Goal: Information Seeking & Learning: Learn about a topic

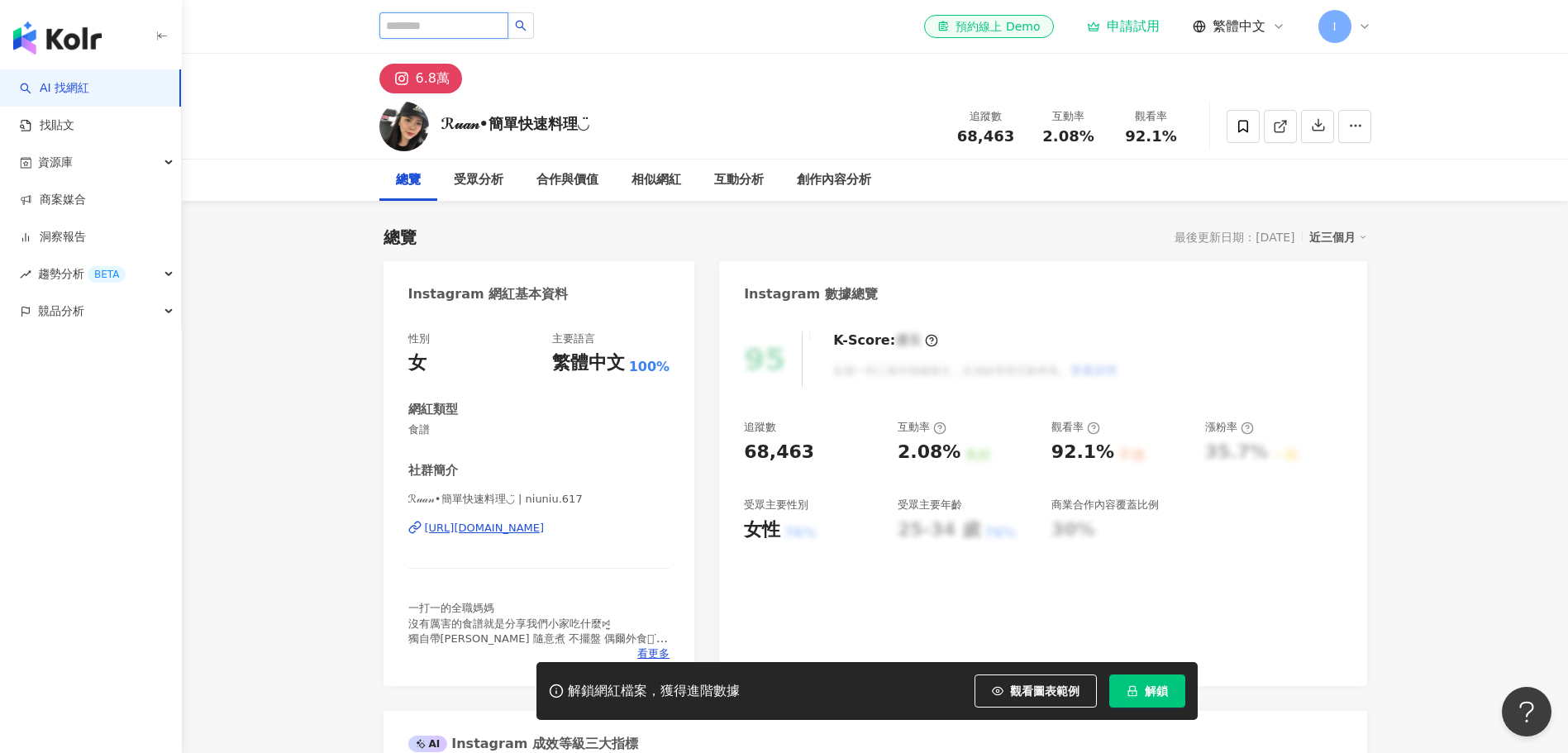
click at [460, 24] on input "search" at bounding box center [444, 25] width 129 height 26
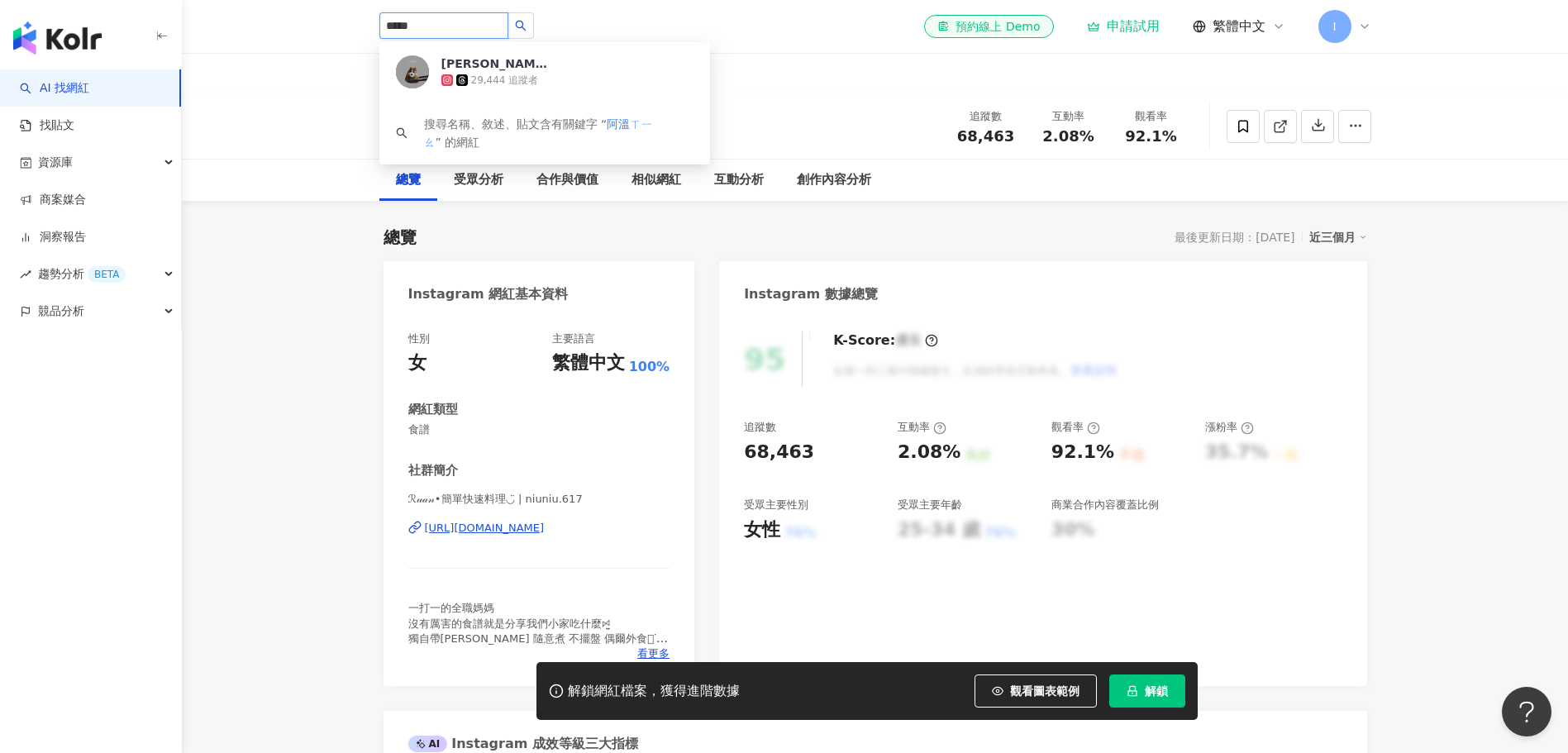
type input "***"
click at [528, 71] on div "阿溫小私廚｜大人食/小人食" at bounding box center [494, 63] width 108 height 16
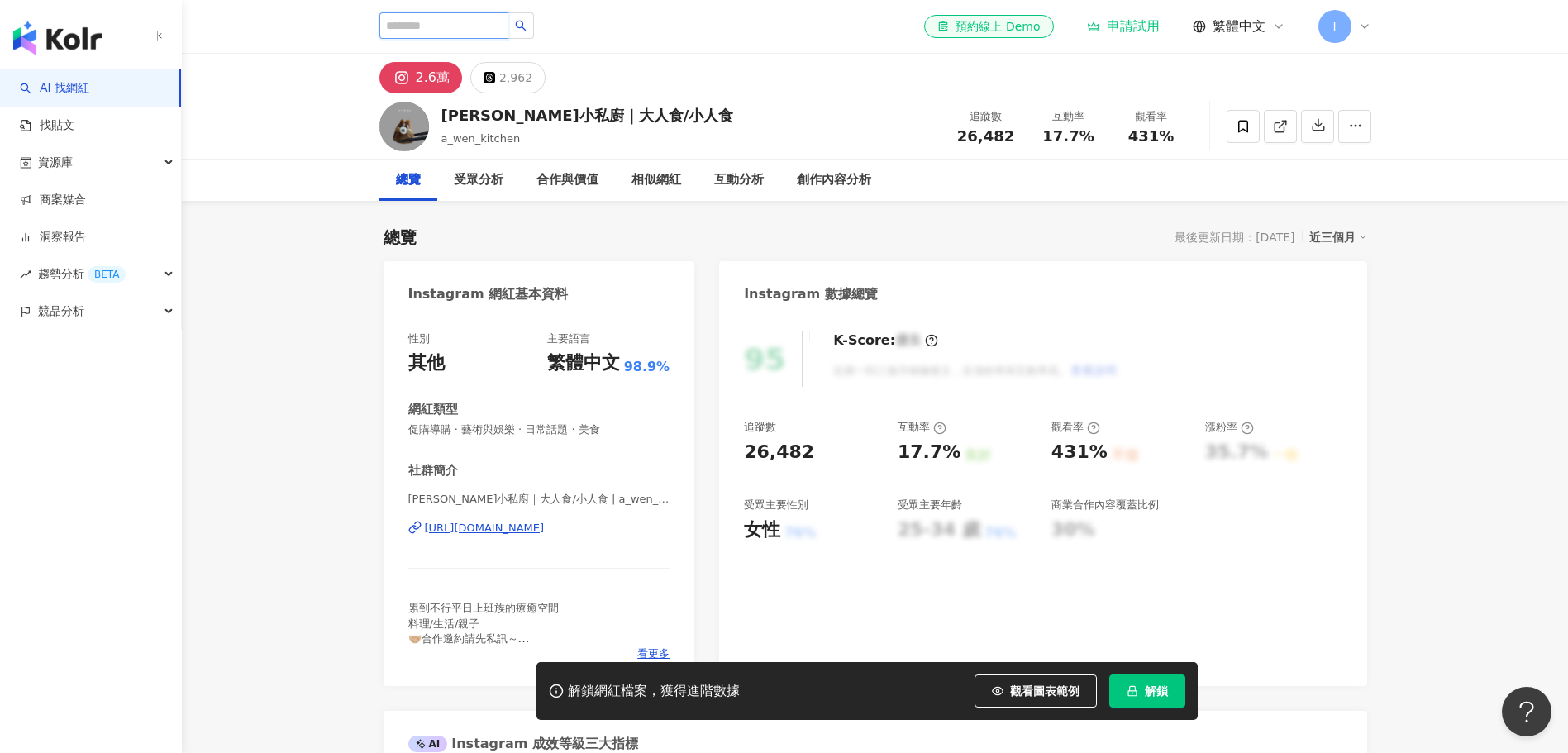
click at [493, 24] on input "search" at bounding box center [444, 25] width 129 height 26
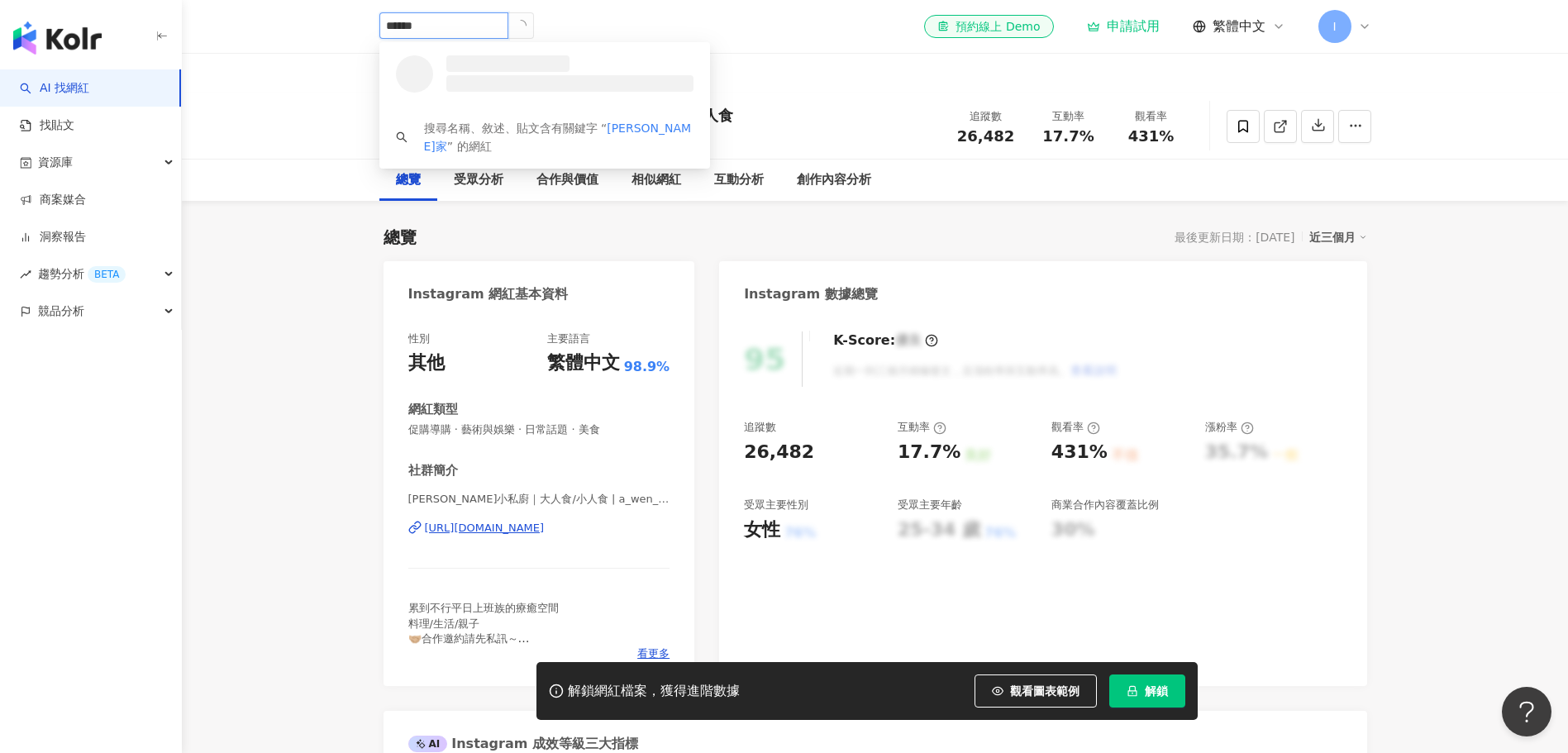
type input "****"
click at [493, 73] on div "17,206 追蹤者" at bounding box center [490, 80] width 68 height 14
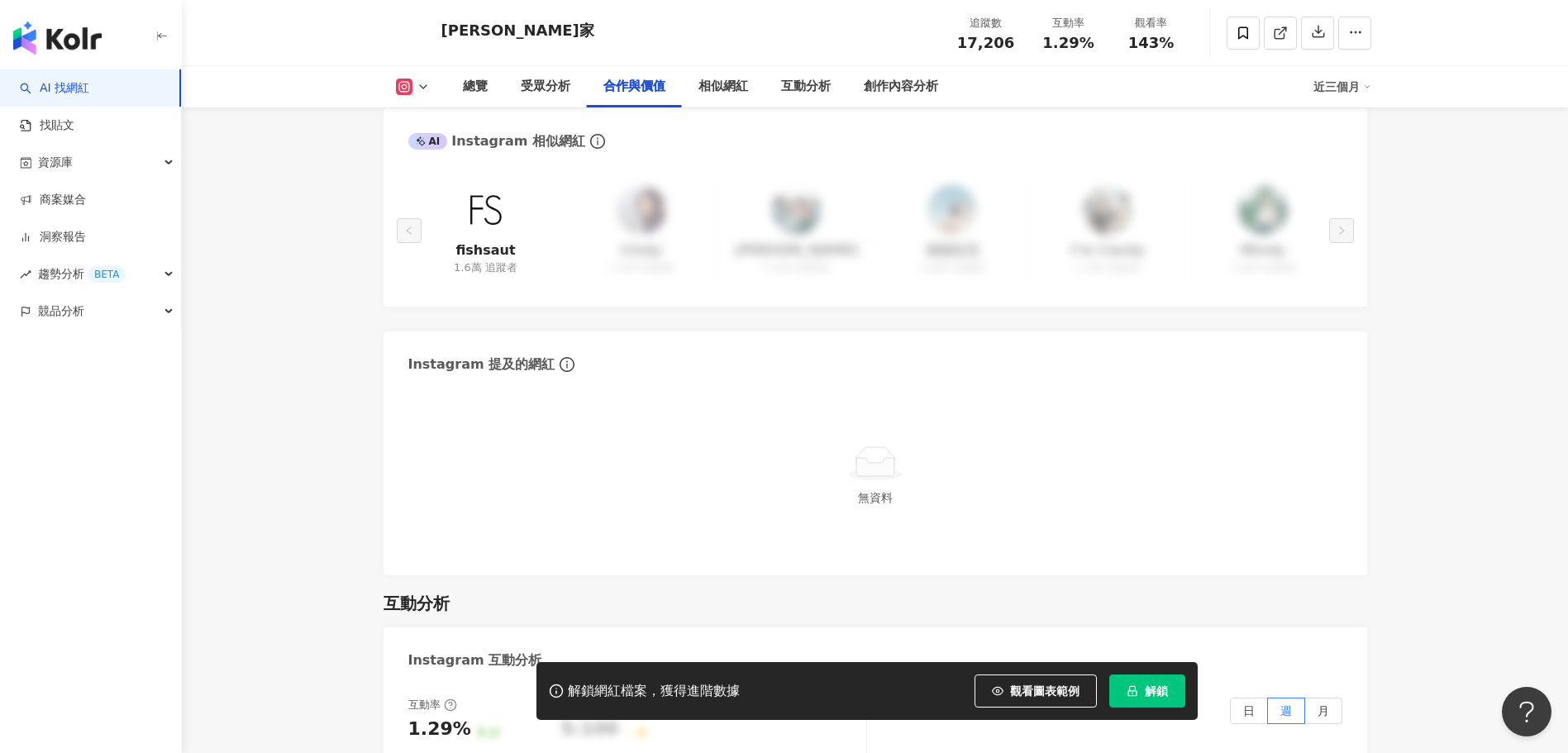
scroll to position [2590, 0]
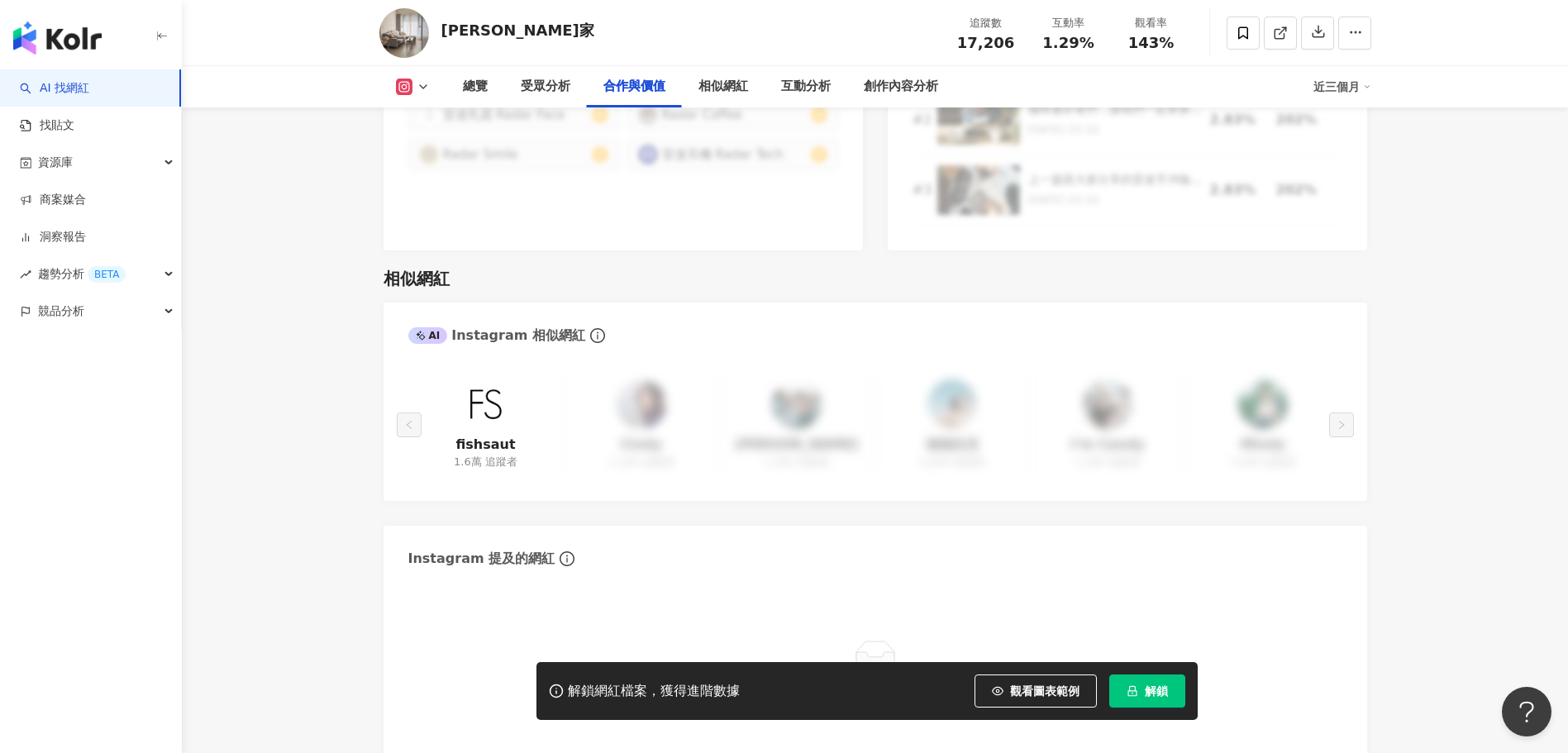
click at [484, 383] on img at bounding box center [485, 404] width 50 height 50
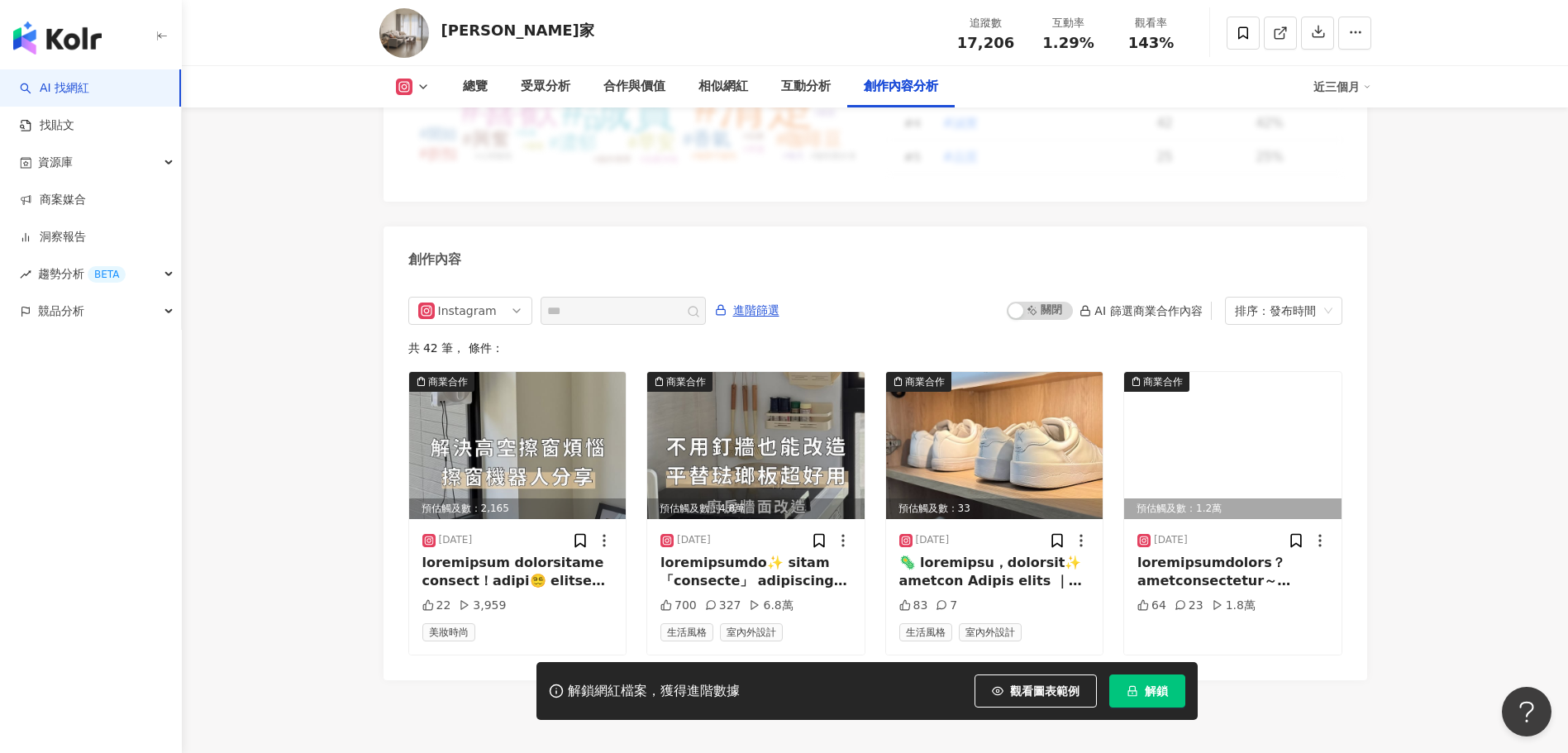
scroll to position [5016, 0]
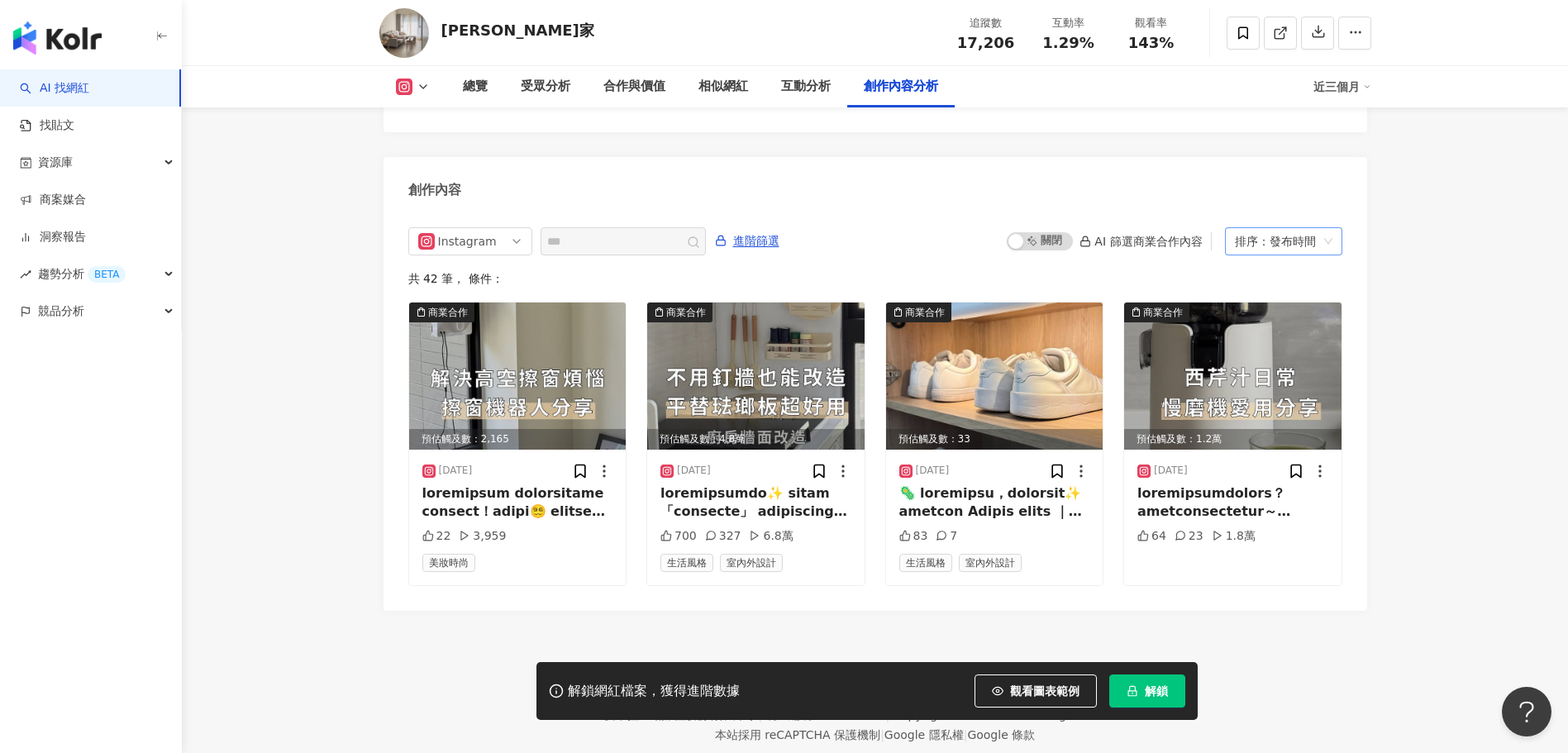
click at [1327, 228] on span "排序：發布時間" at bounding box center [1283, 240] width 98 height 26
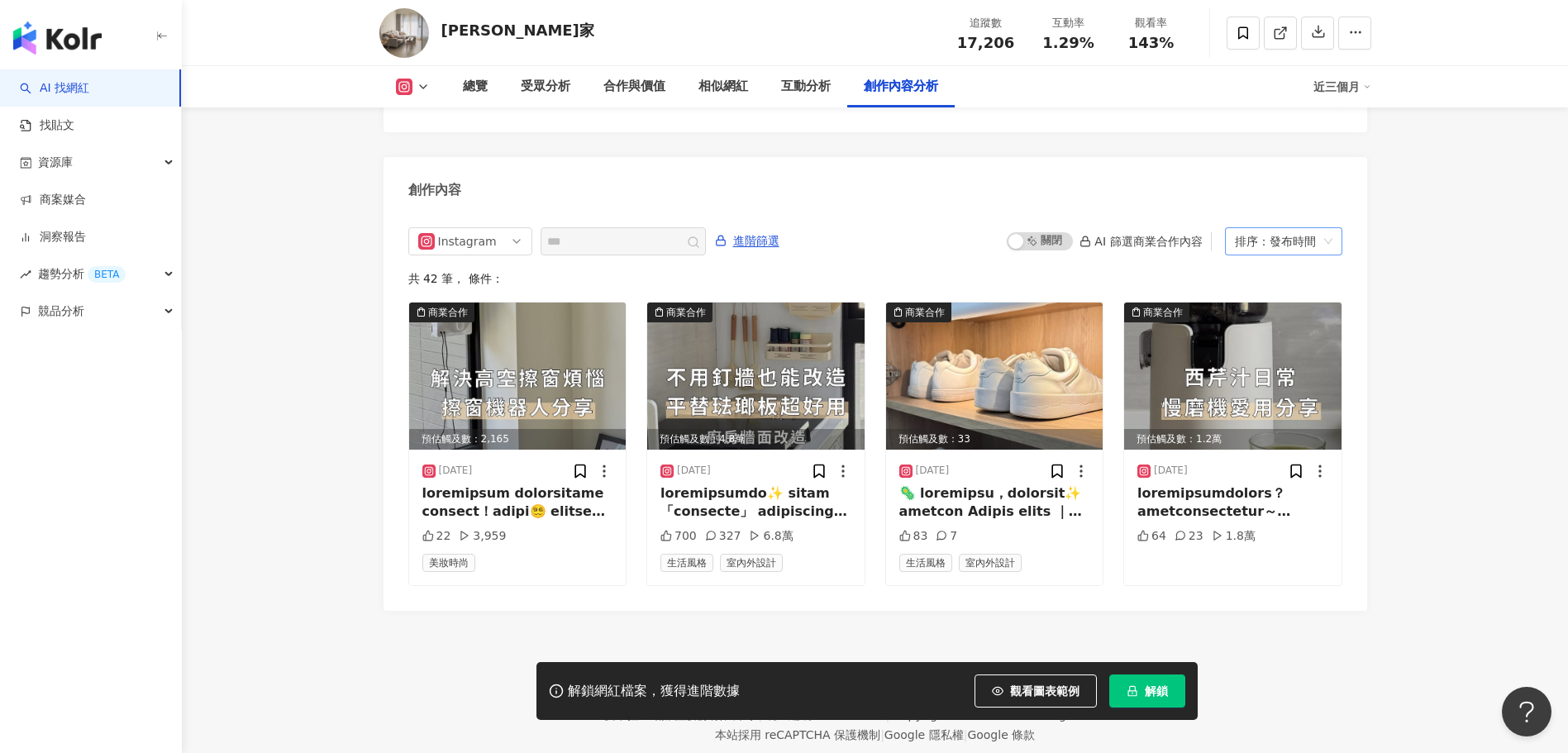
click at [1291, 231] on div "排序：發布時間" at bounding box center [1275, 240] width 82 height 26
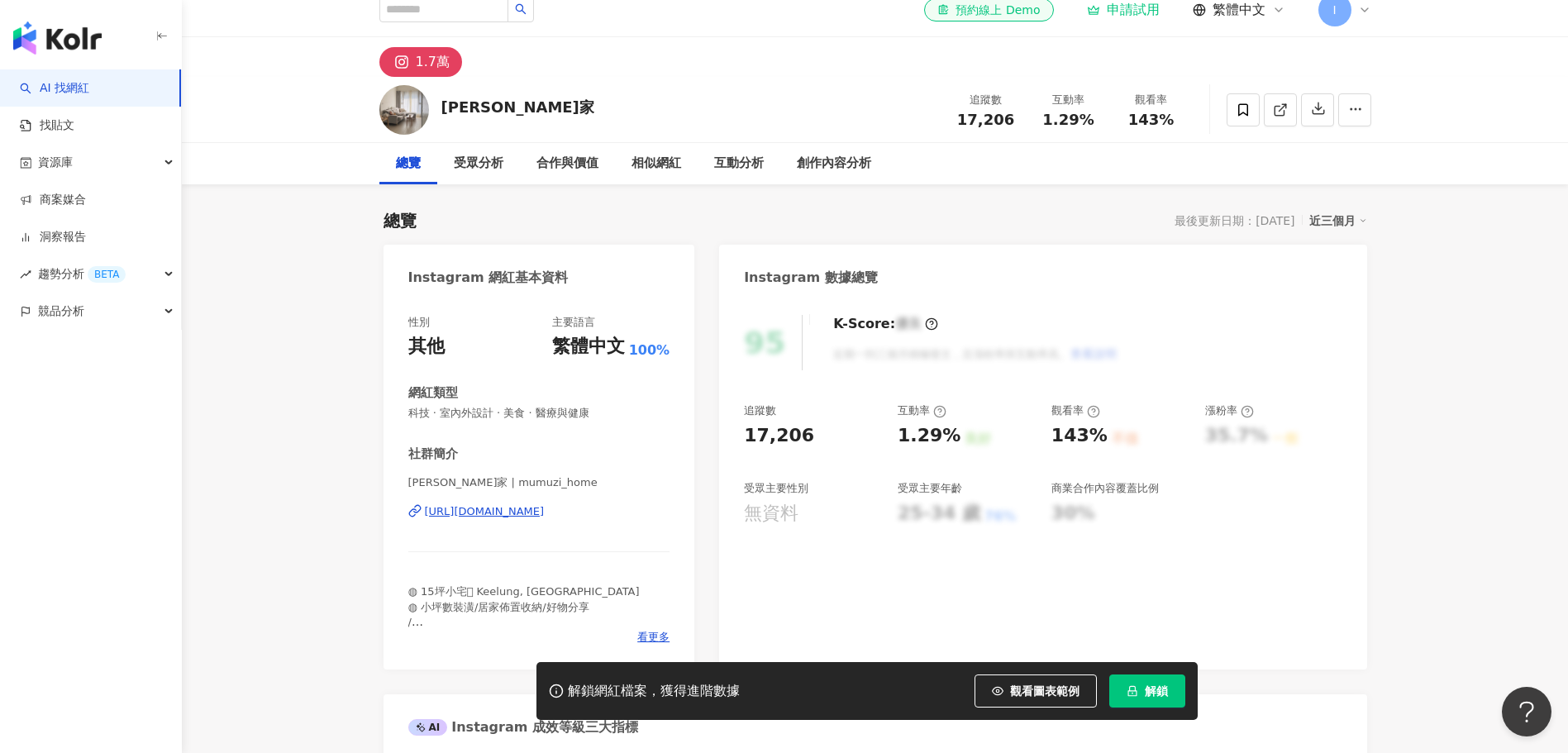
scroll to position [0, 0]
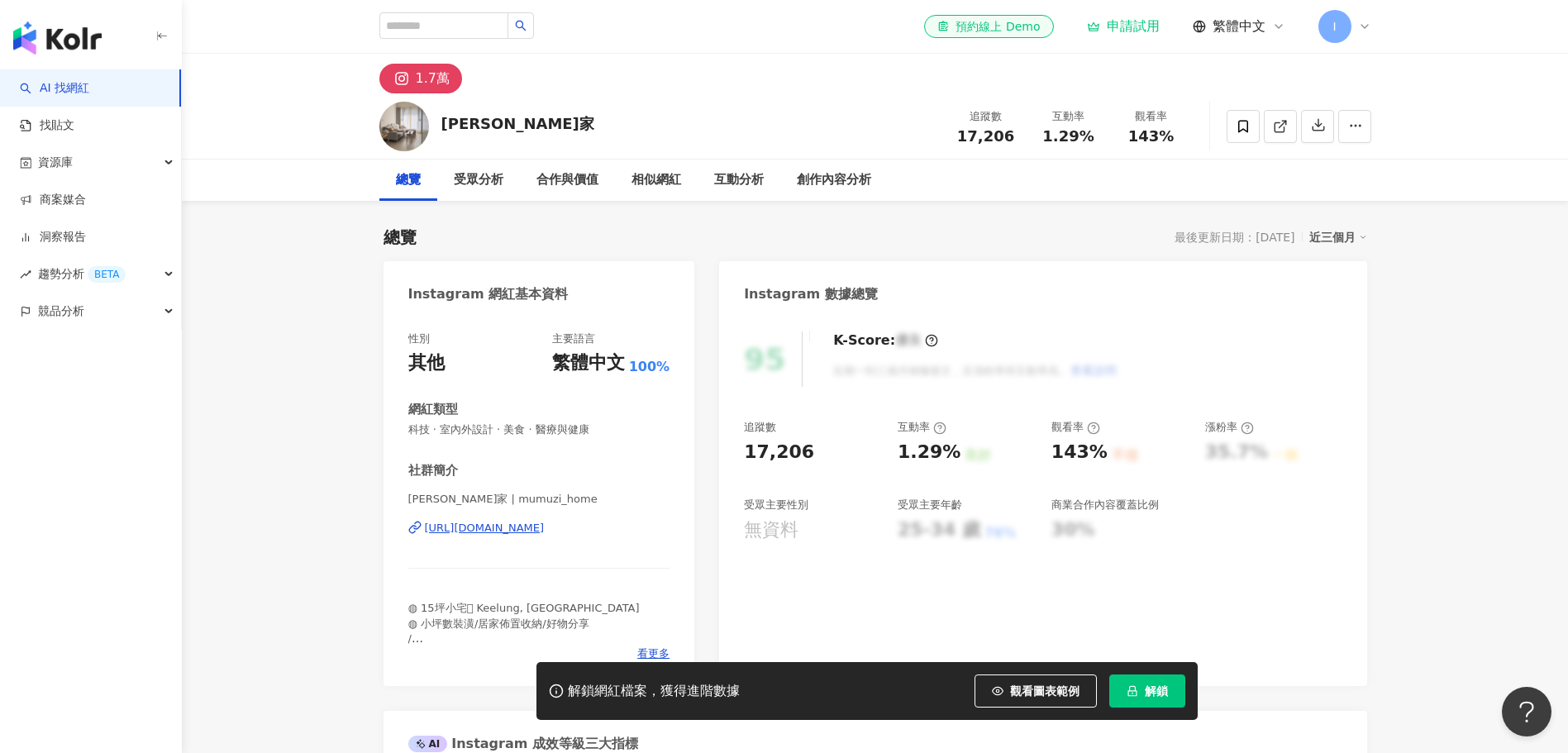
click at [1272, 25] on icon at bounding box center [1279, 26] width 14 height 14
click at [1460, 52] on header "el-icon-cs 預約線上 Demo 申請試用 繁體中文 I" at bounding box center [875, 26] width 1386 height 53
click at [74, 126] on link "找貼文" at bounding box center [47, 126] width 54 height 16
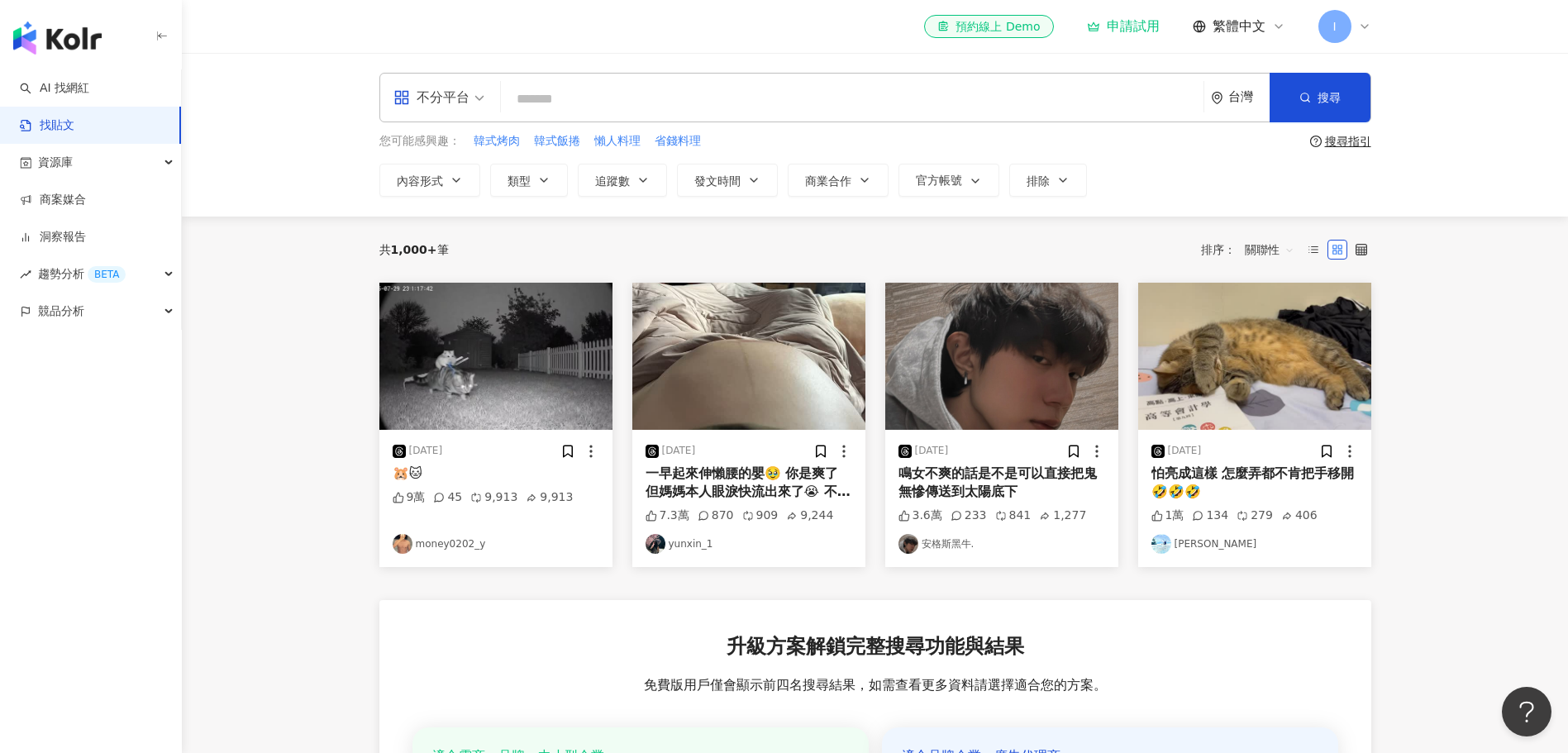
scroll to position [276, 0]
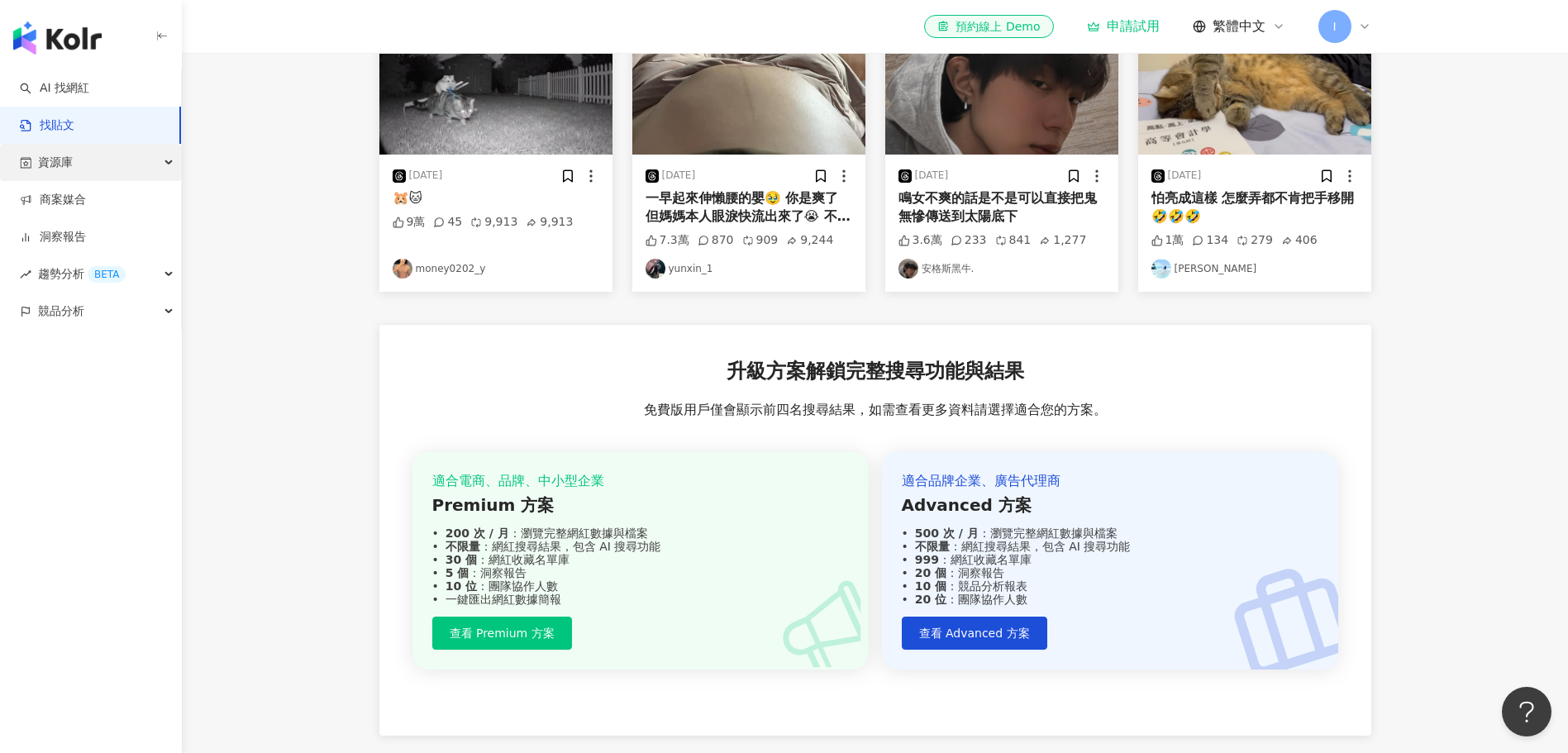
click at [90, 169] on div "資源庫" at bounding box center [90, 162] width 181 height 37
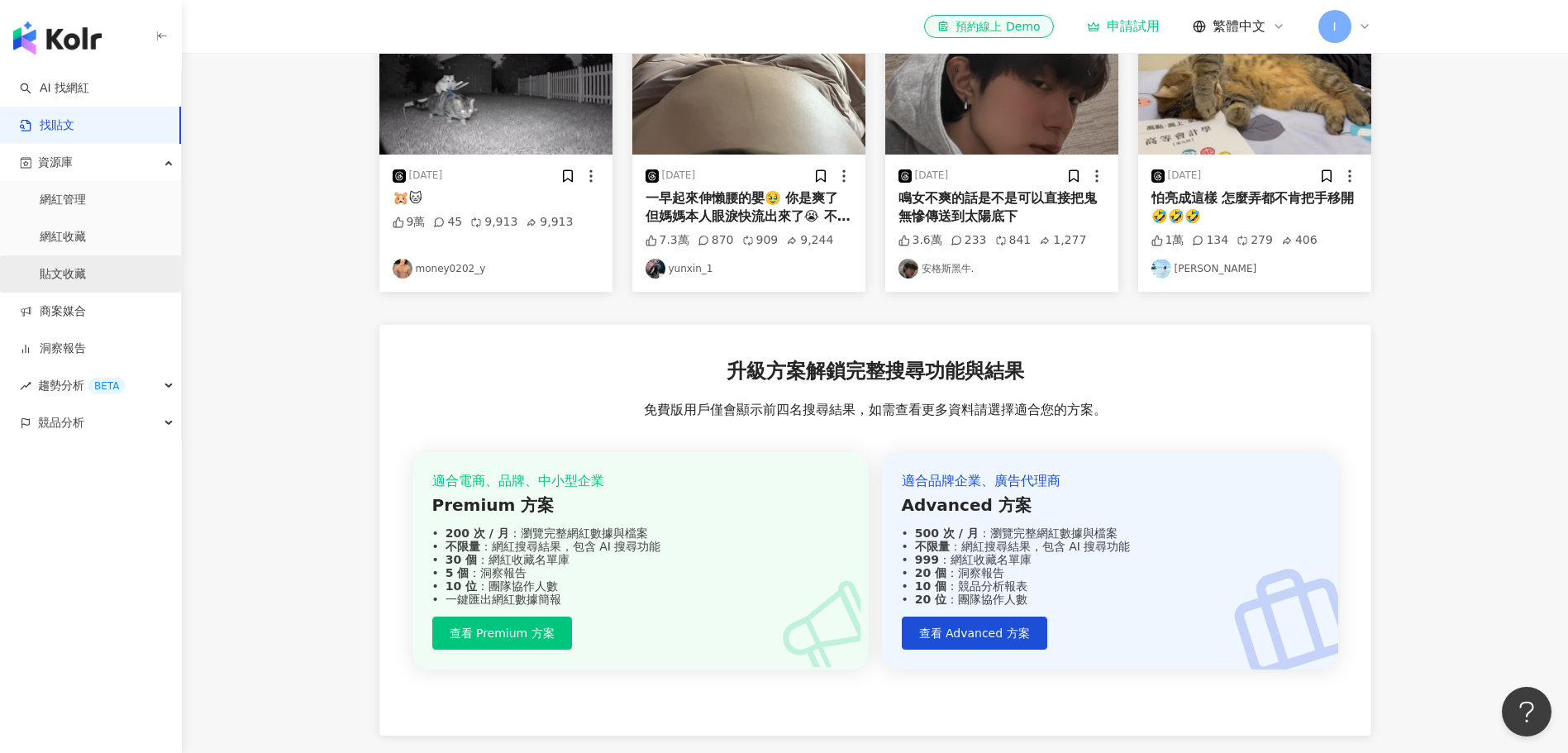
click at [86, 277] on link "貼文收藏" at bounding box center [62, 274] width 46 height 16
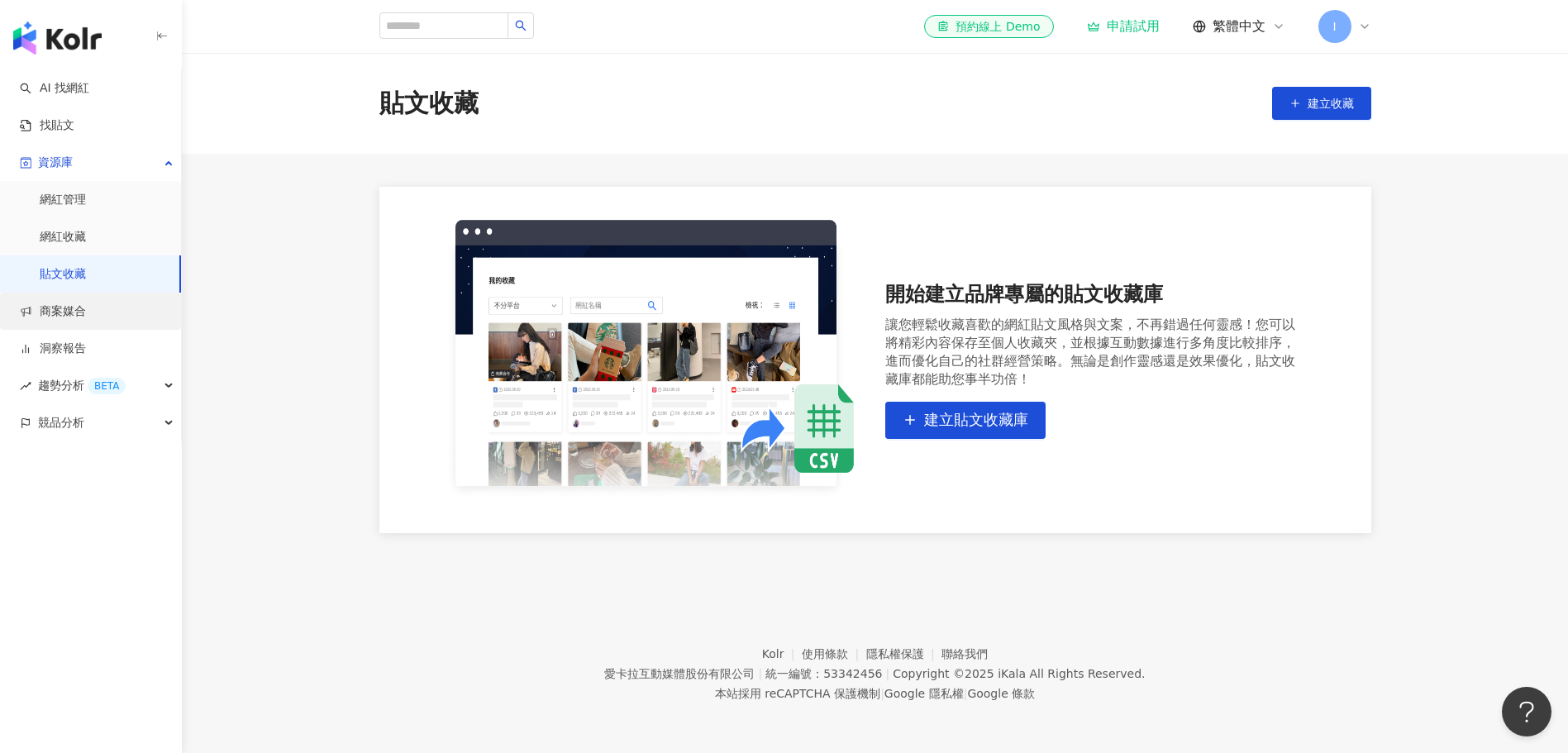
click at [86, 308] on link "商案媒合" at bounding box center [52, 312] width 66 height 16
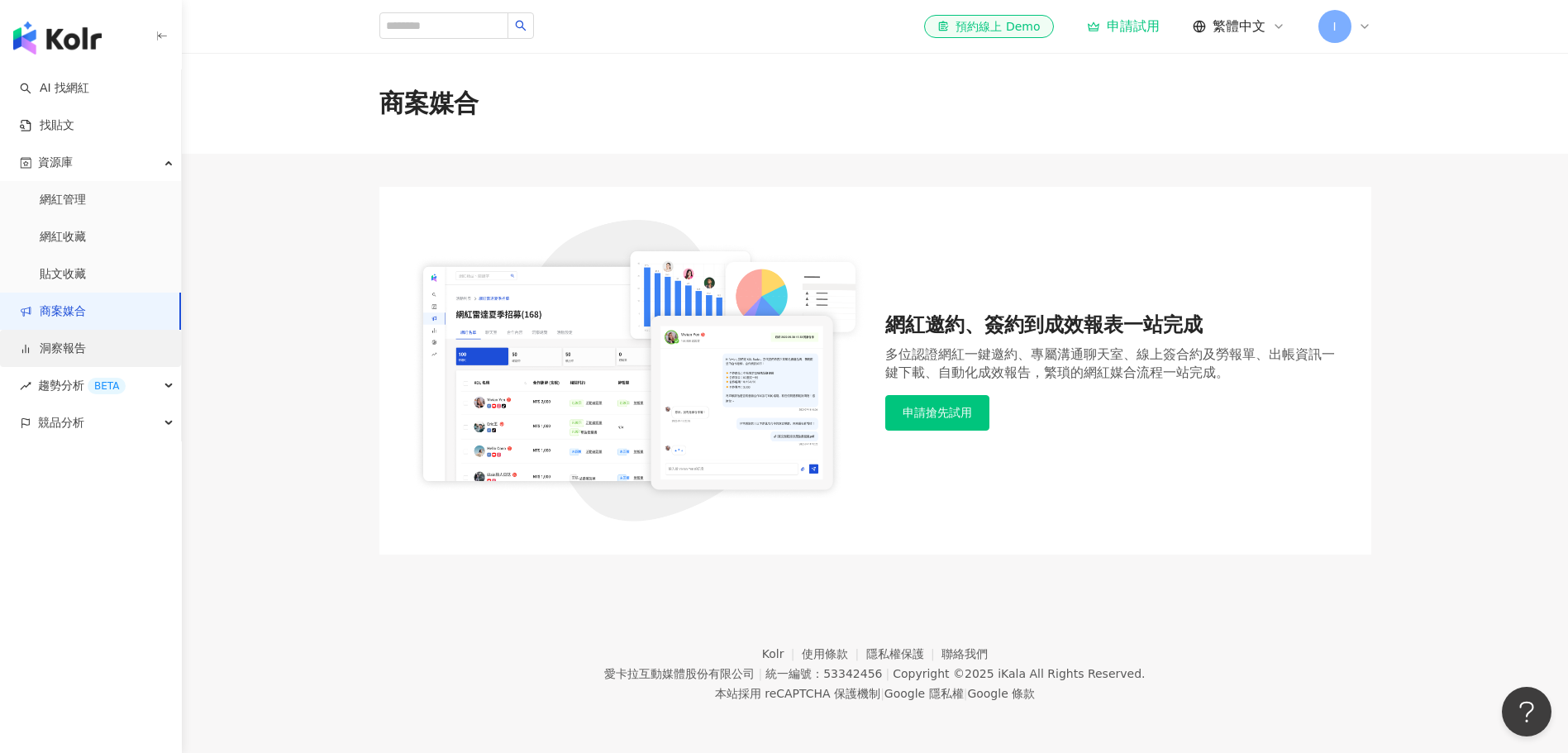
click at [86, 351] on link "洞察報告" at bounding box center [52, 349] width 66 height 16
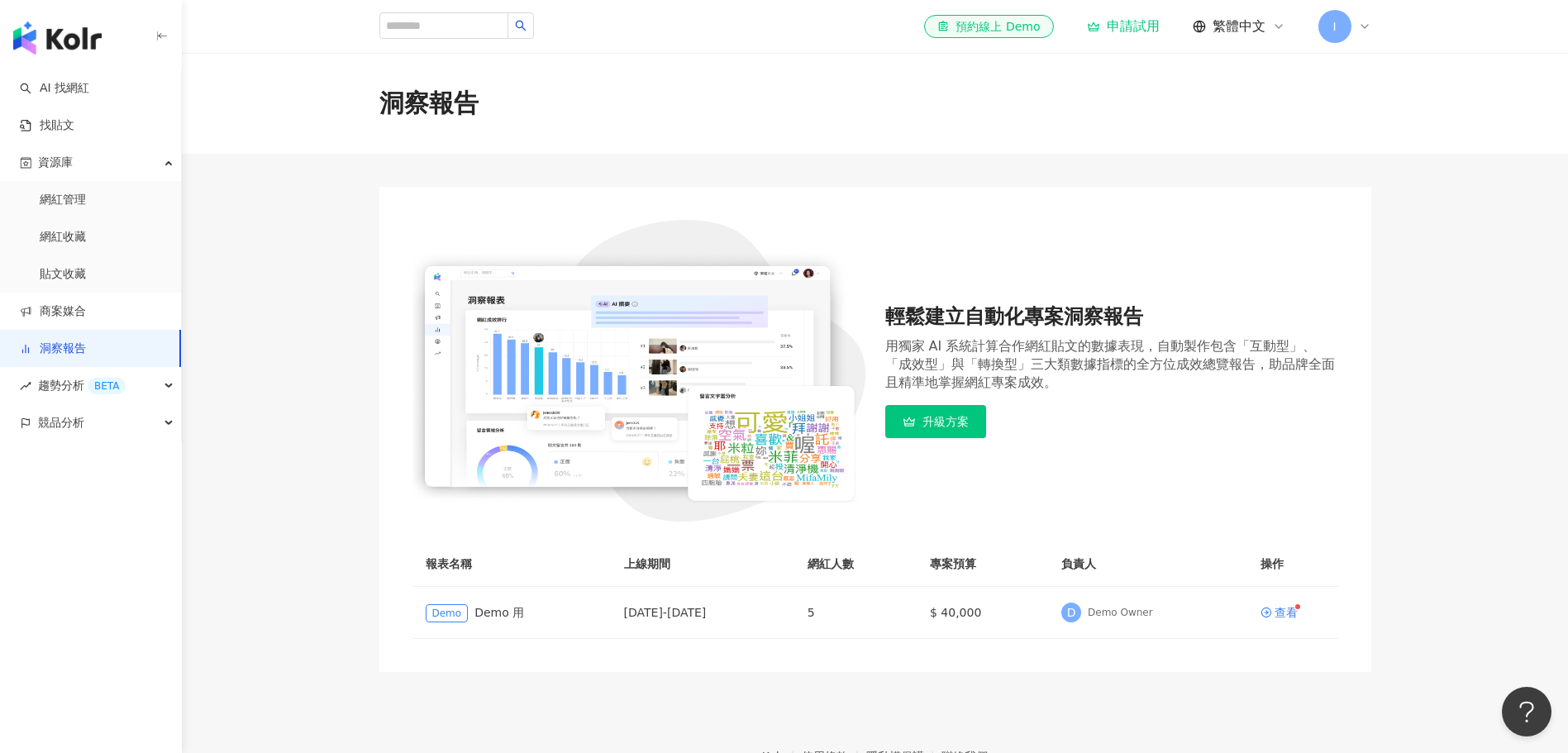
click at [71, 345] on link "洞察報告" at bounding box center [52, 349] width 66 height 16
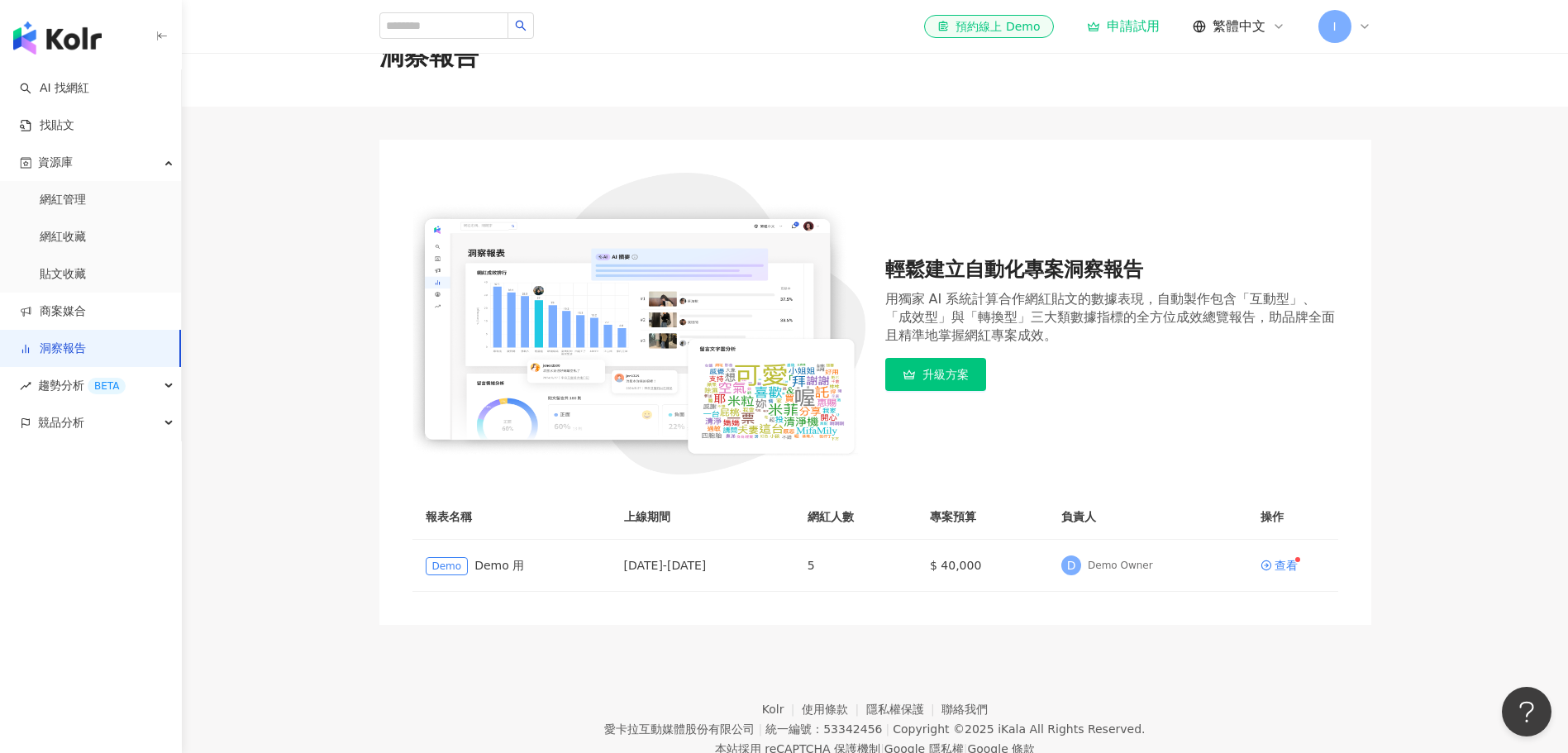
scroll to position [102, 0]
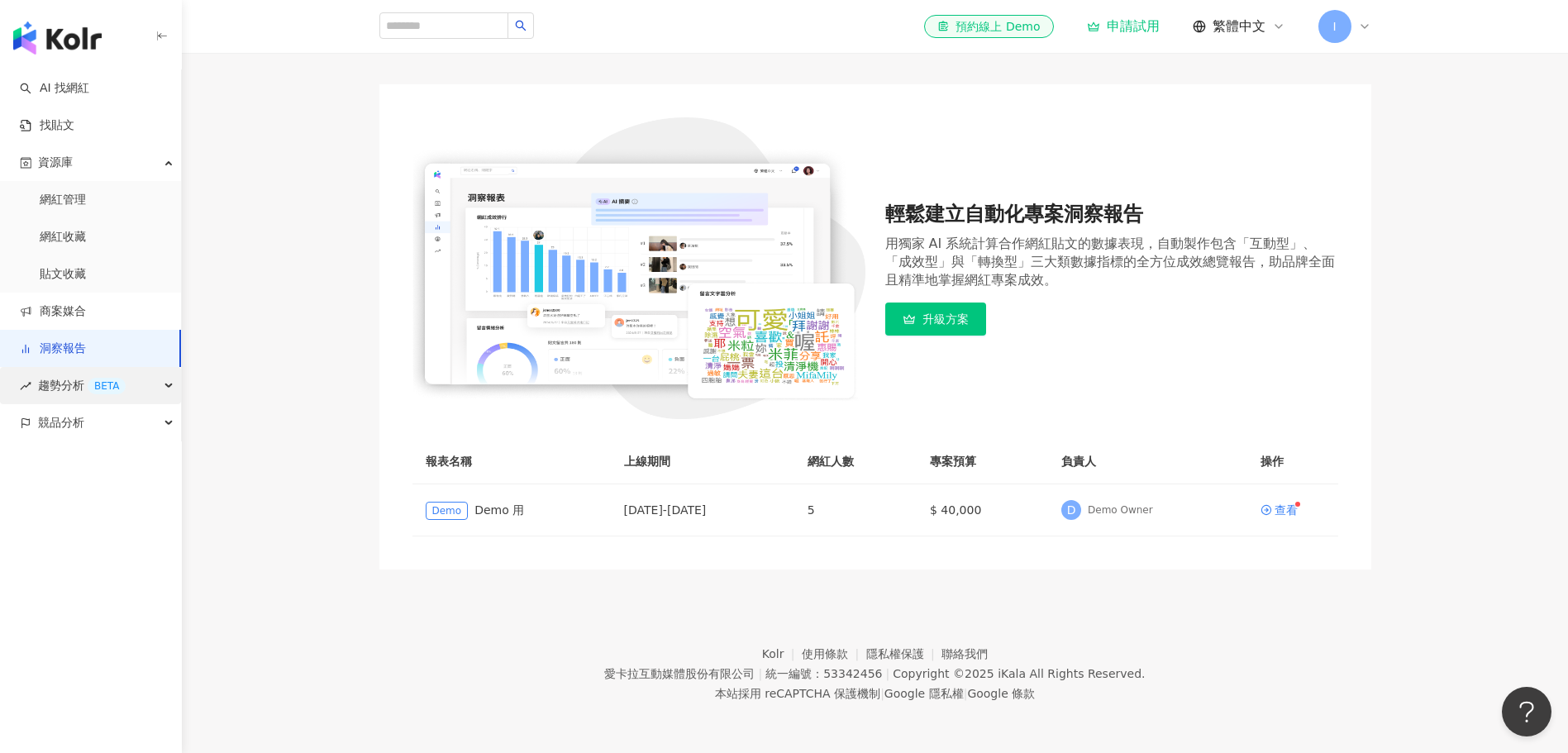
click at [46, 380] on span "趨勢分析 BETA" at bounding box center [81, 385] width 88 height 37
click at [115, 421] on link "Hashtag 排行" at bounding box center [77, 423] width 75 height 16
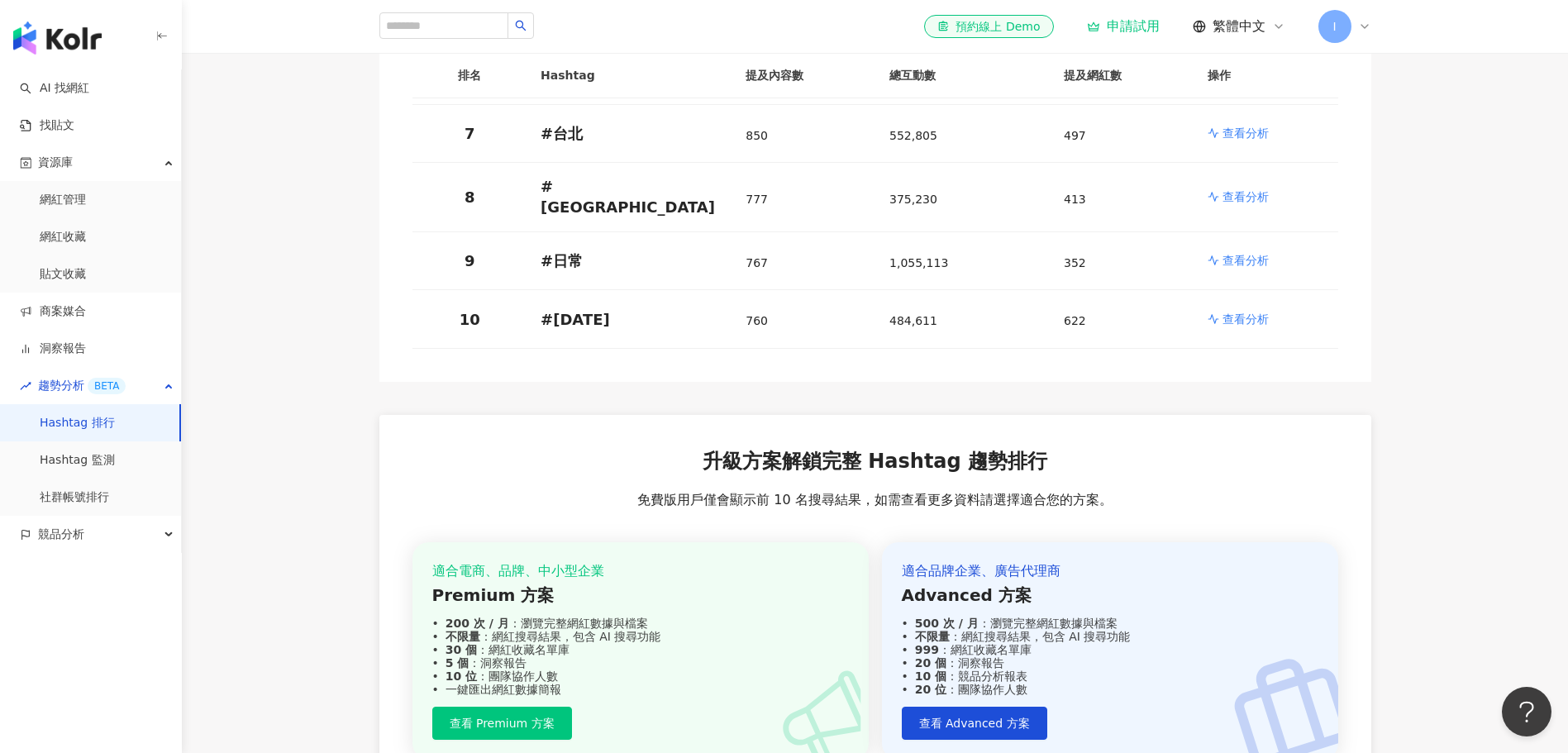
scroll to position [872, 0]
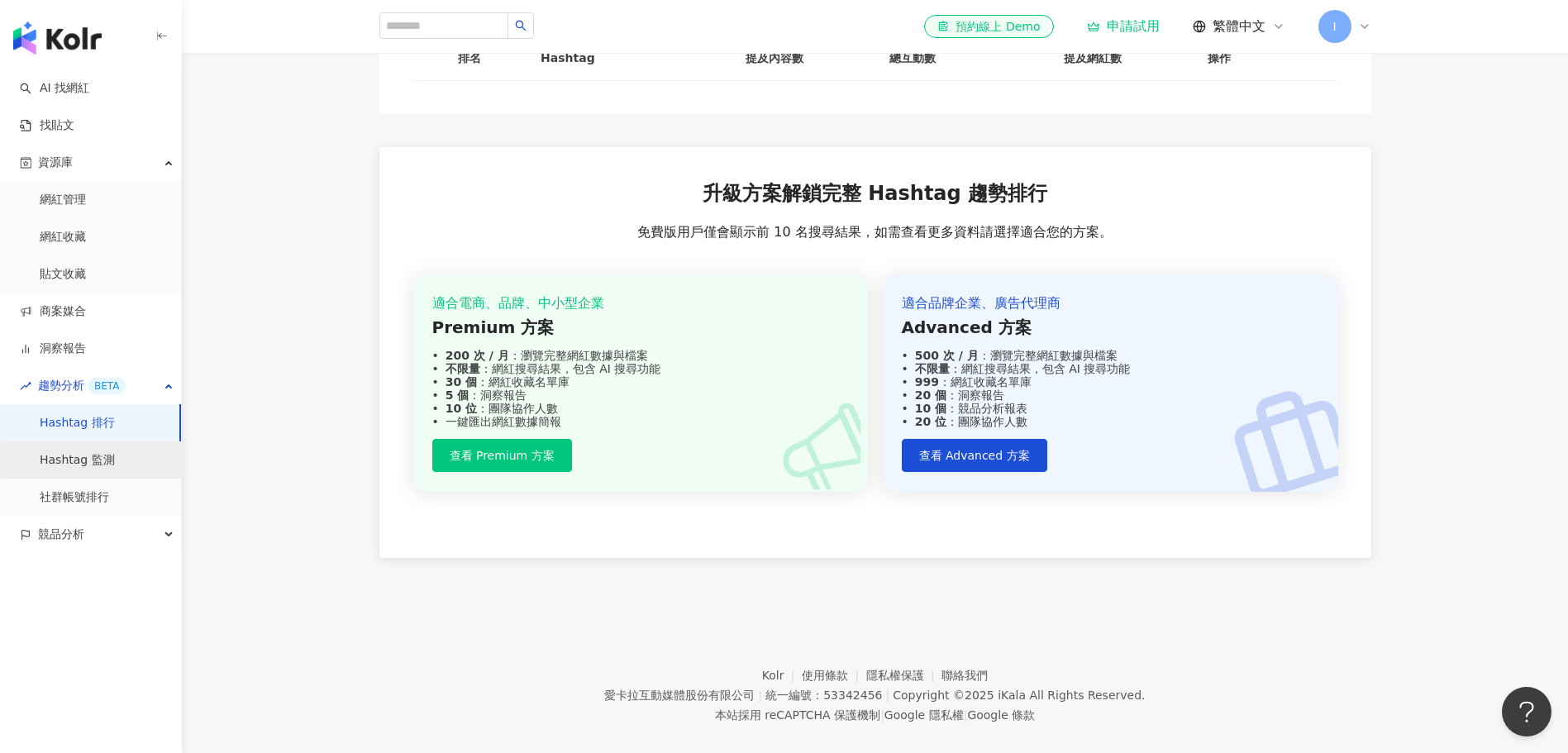
click at [73, 469] on link "Hashtag 監測" at bounding box center [77, 460] width 75 height 16
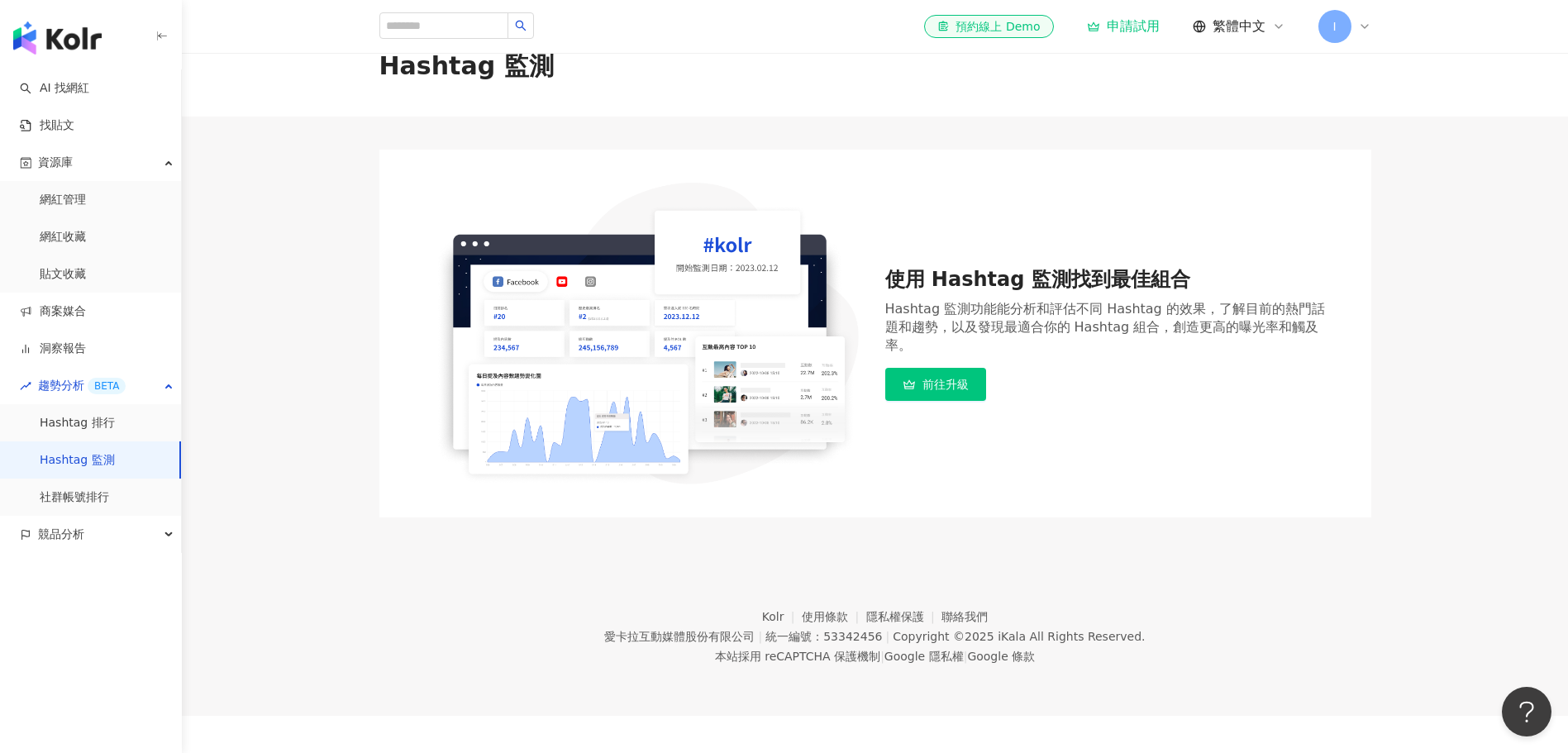
scroll to position [76, 0]
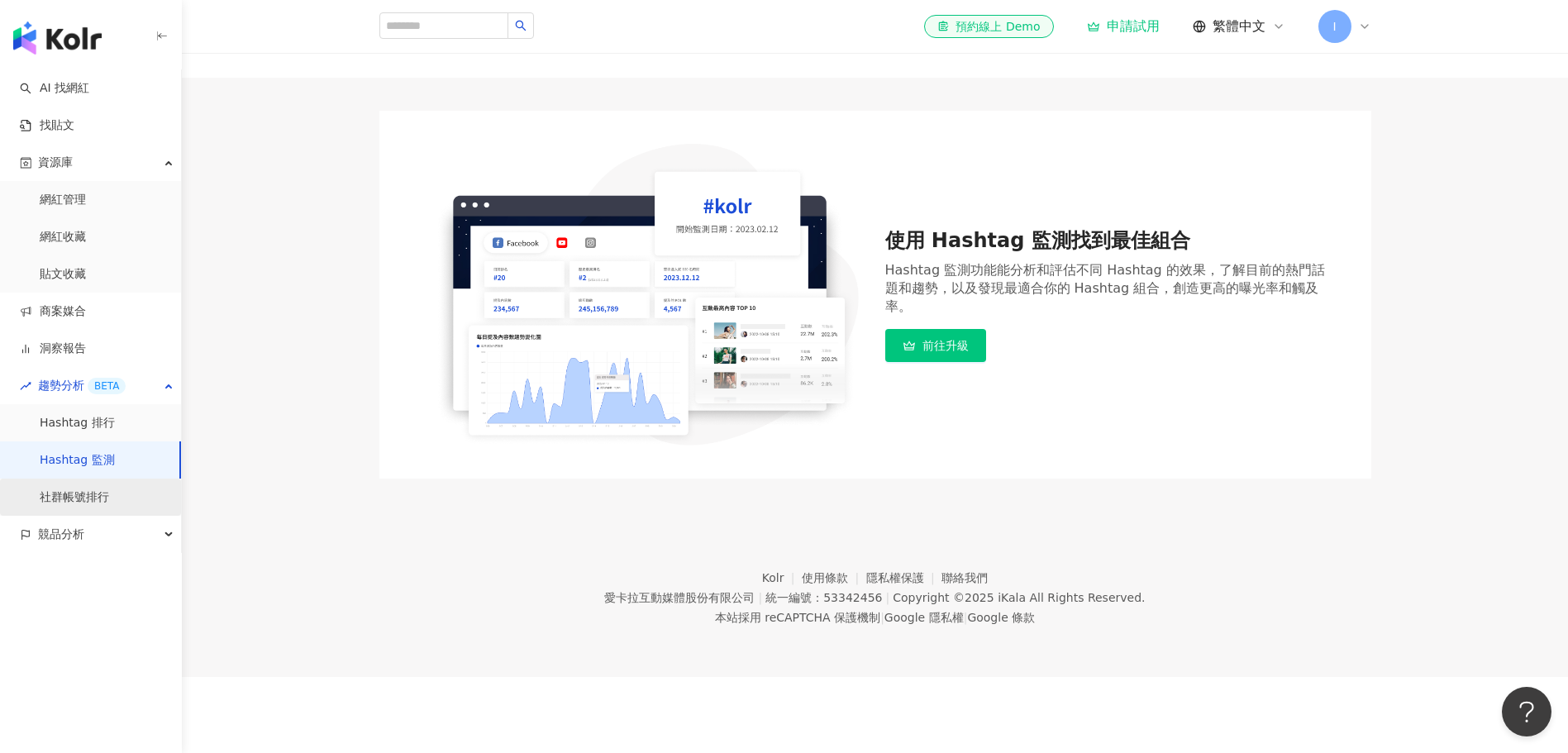
click at [93, 502] on link "社群帳號排行" at bounding box center [74, 497] width 70 height 16
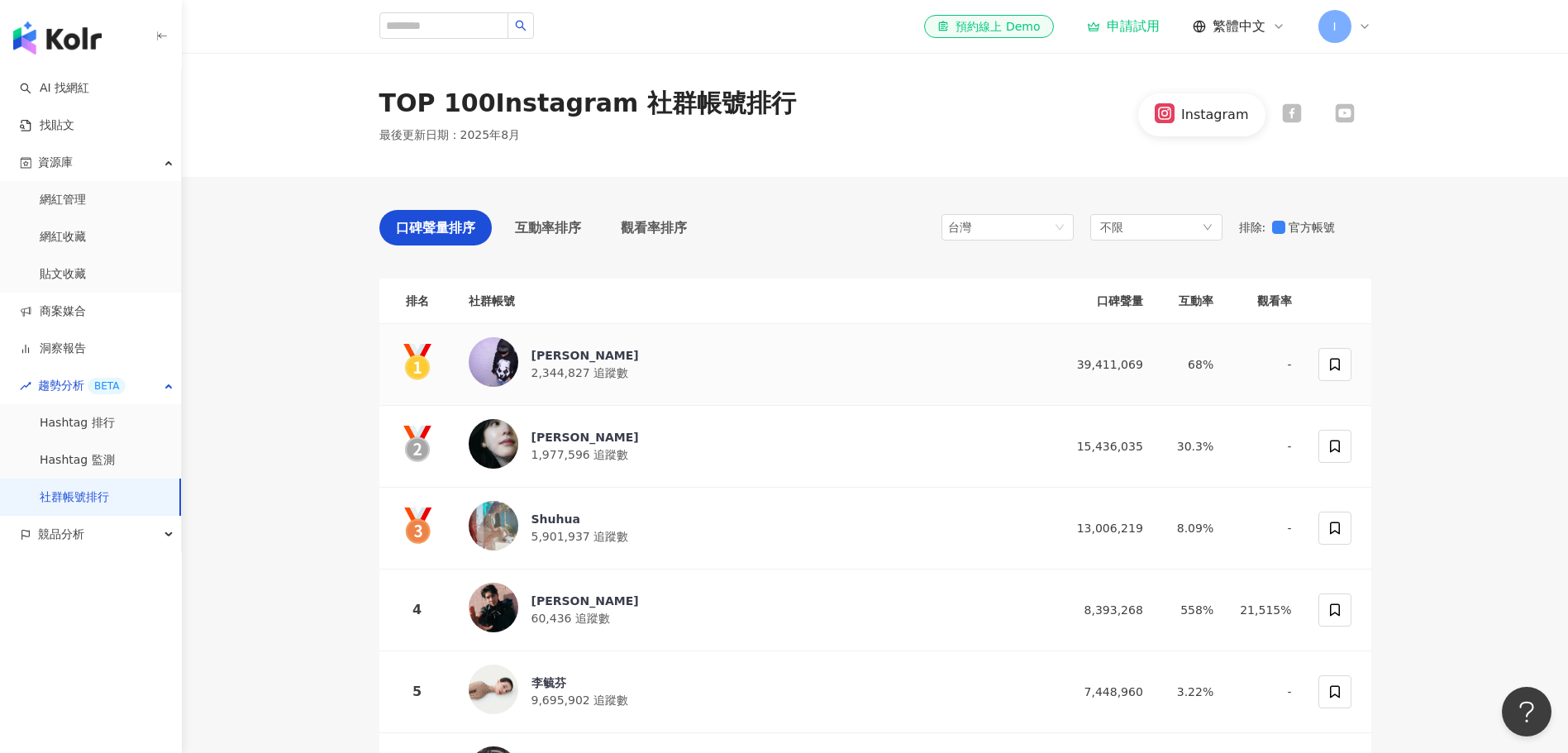
click at [540, 354] on div "Ray" at bounding box center [585, 355] width 108 height 16
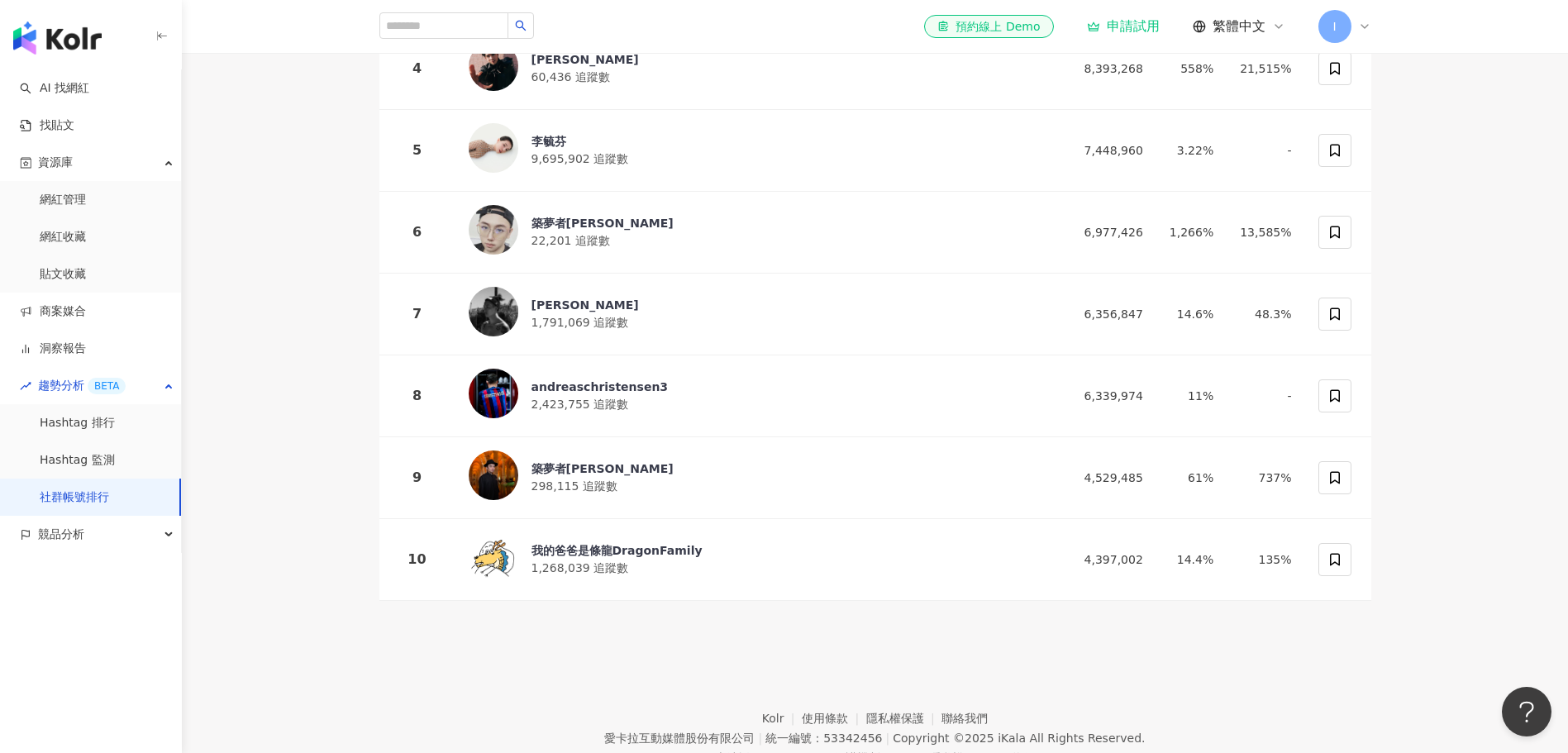
scroll to position [598, 0]
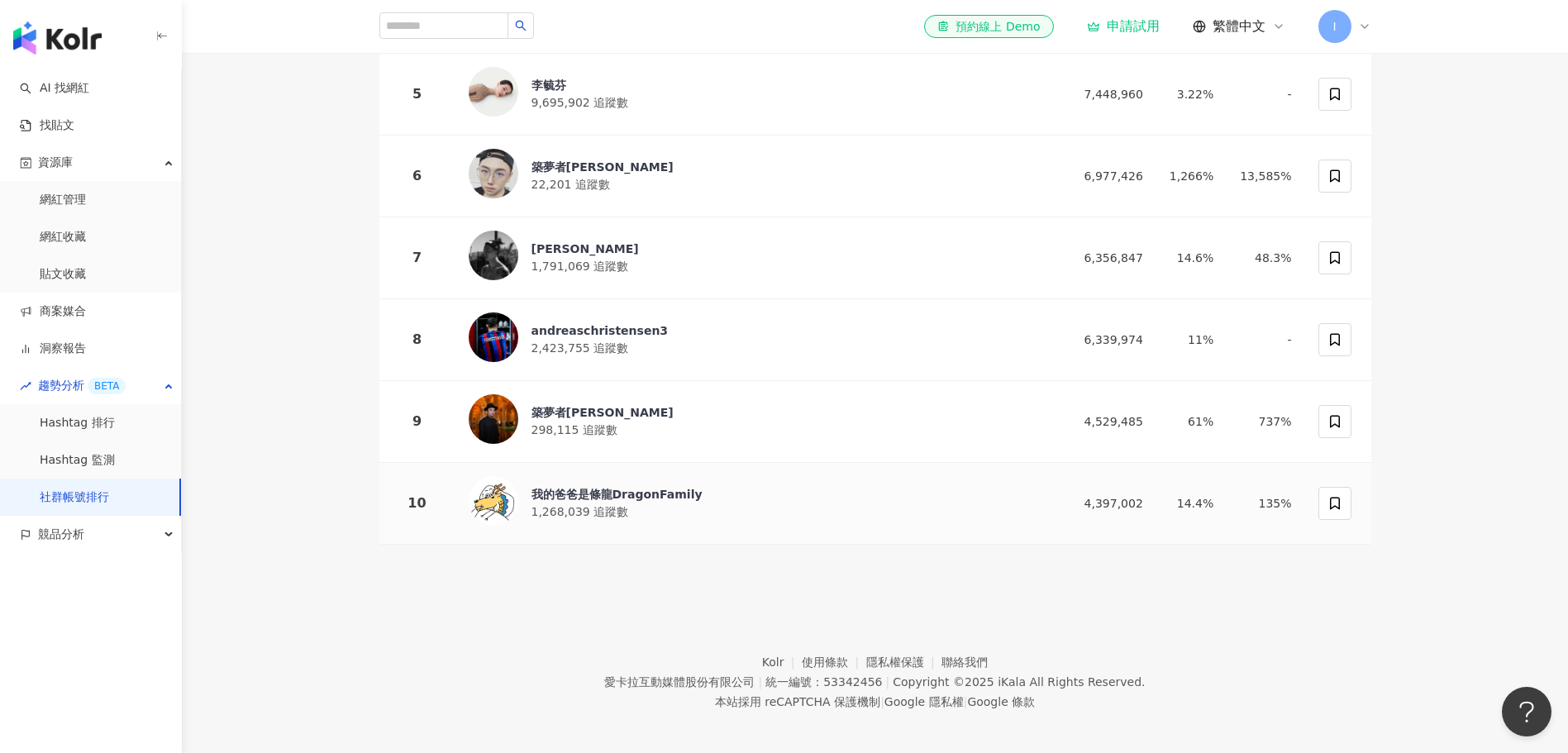
click at [604, 486] on div "我的爸爸是條龍DragonFamily" at bounding box center [616, 494] width 171 height 16
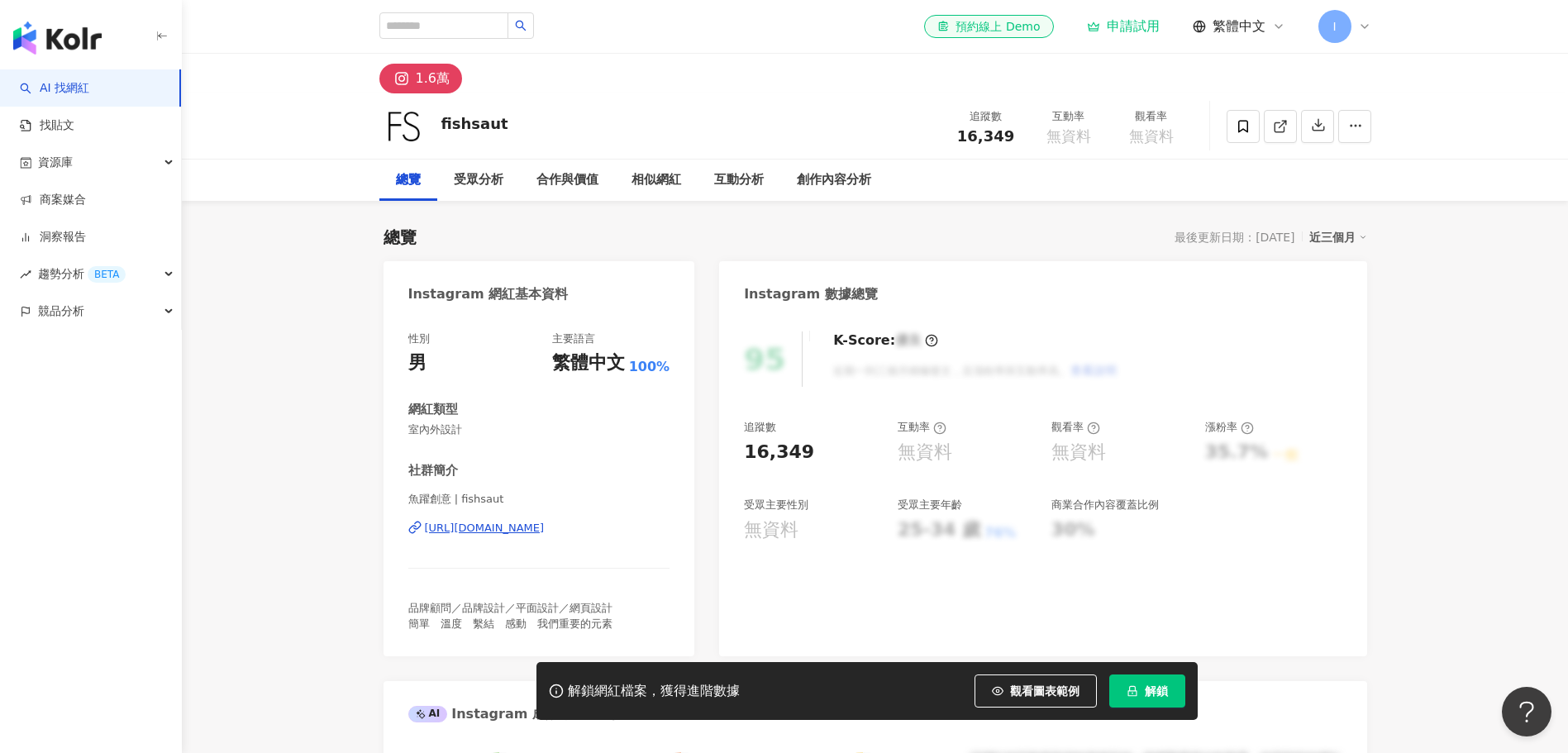
click at [443, 78] on div "1.6萬" at bounding box center [432, 79] width 33 height 24
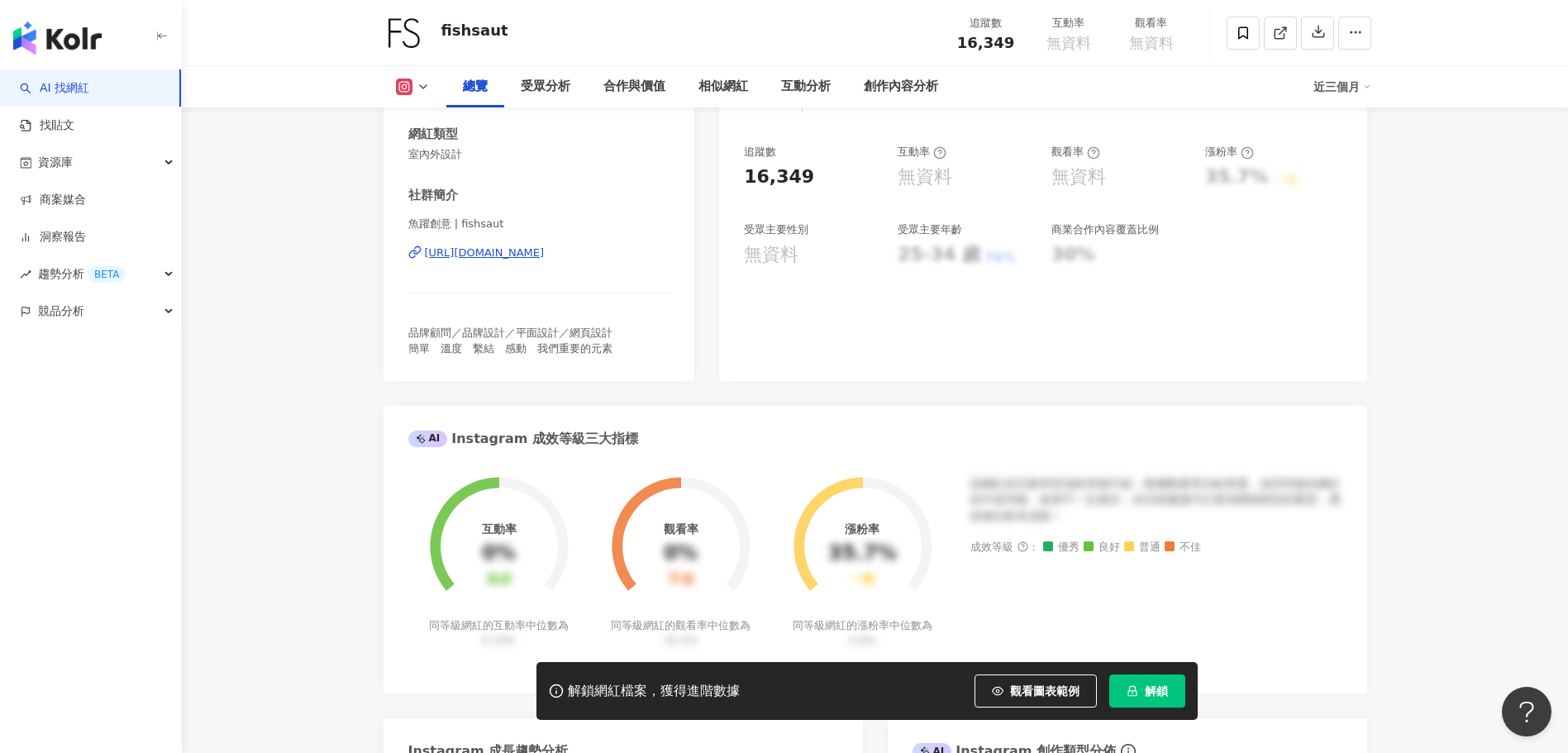
click at [521, 257] on div "https://www.instagram.com/fishsaut/" at bounding box center [484, 253] width 120 height 14
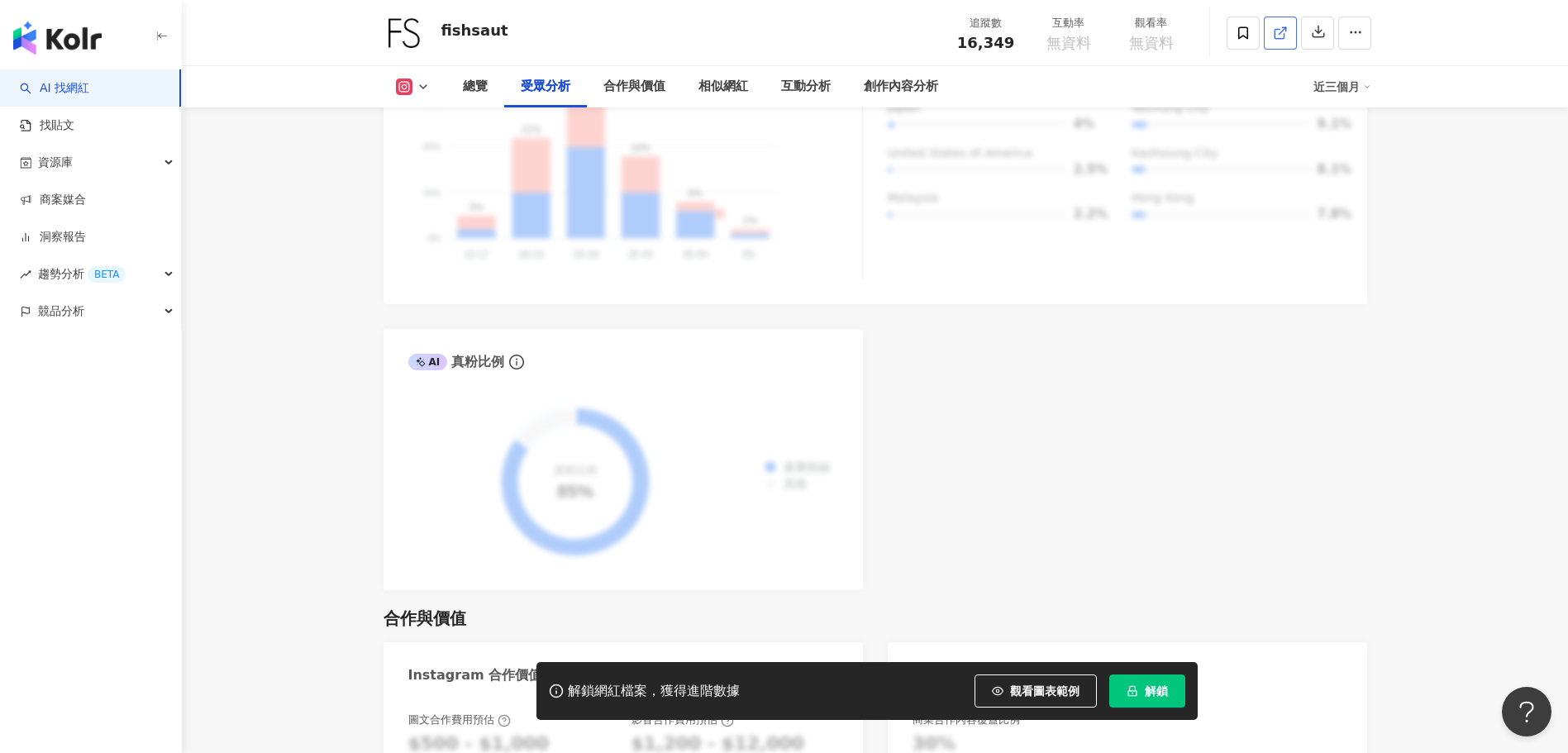
scroll to position [1764, 0]
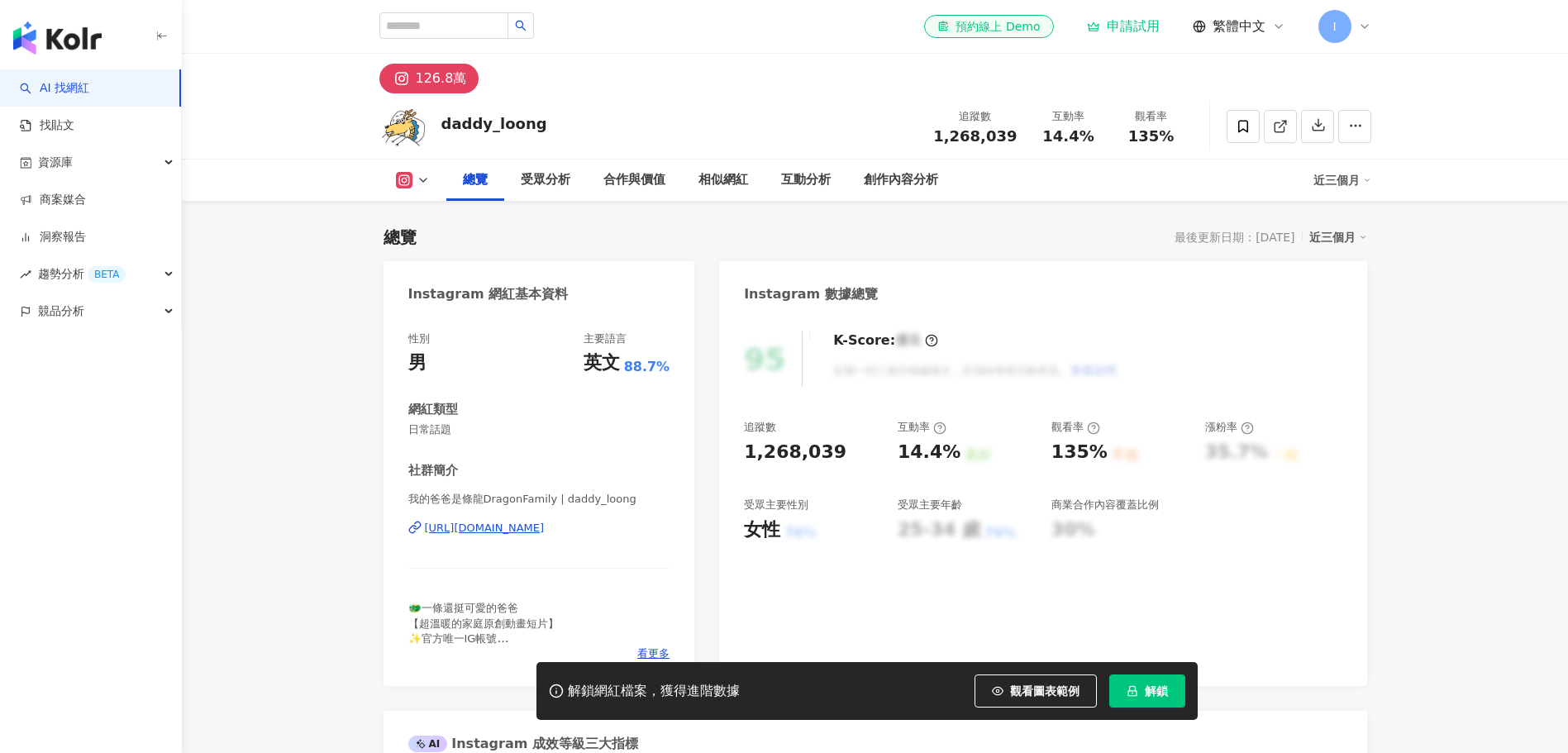
scroll to position [165, 0]
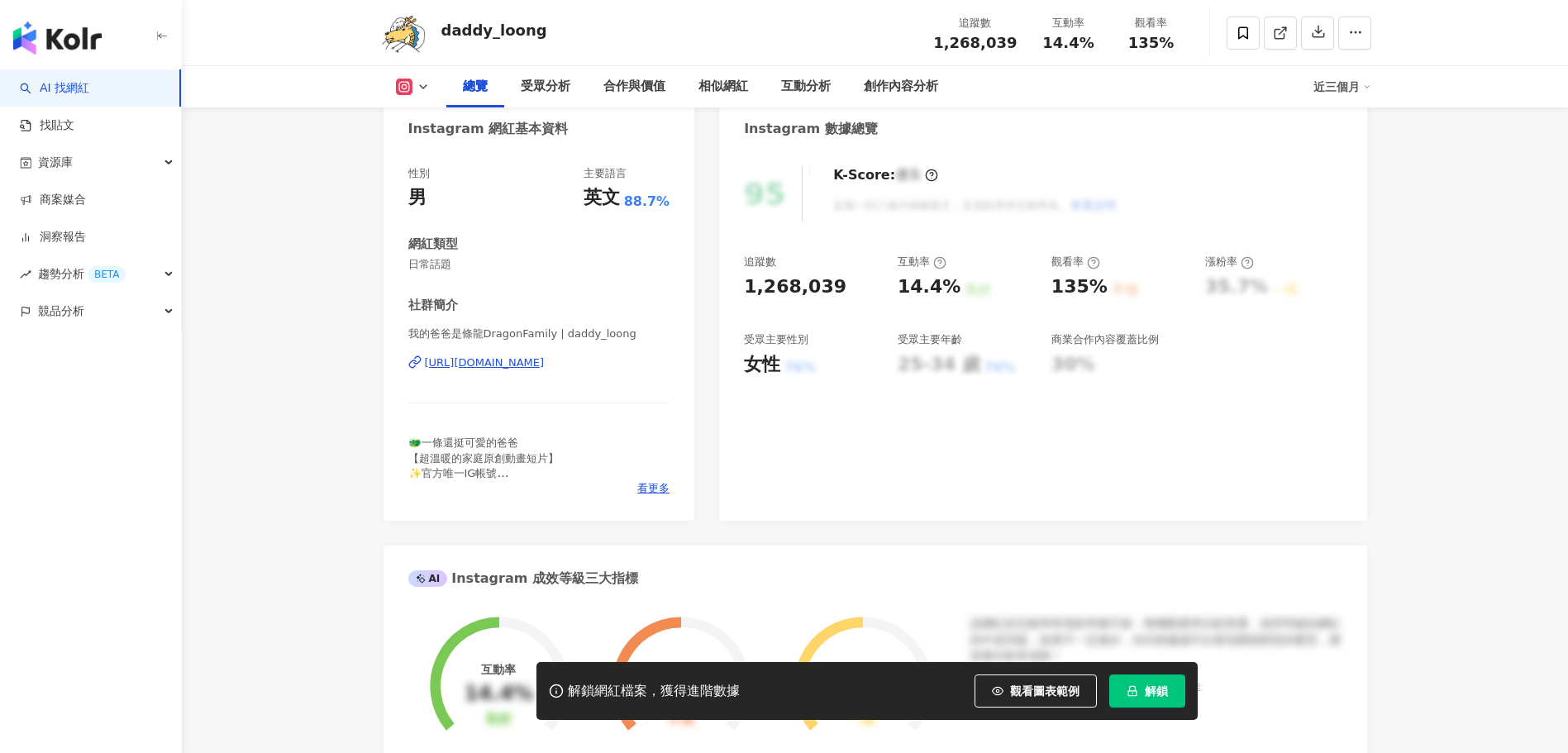
click at [479, 365] on div "https://www.instagram.com/daddy_loong/" at bounding box center [484, 362] width 120 height 14
drag, startPoint x: 150, startPoint y: 294, endPoint x: 157, endPoint y: 297, distance: 7.6
click at [153, 296] on div "競品分析" at bounding box center [90, 311] width 181 height 37
click at [98, 354] on link "品牌帳號分析" at bounding box center [74, 349] width 70 height 16
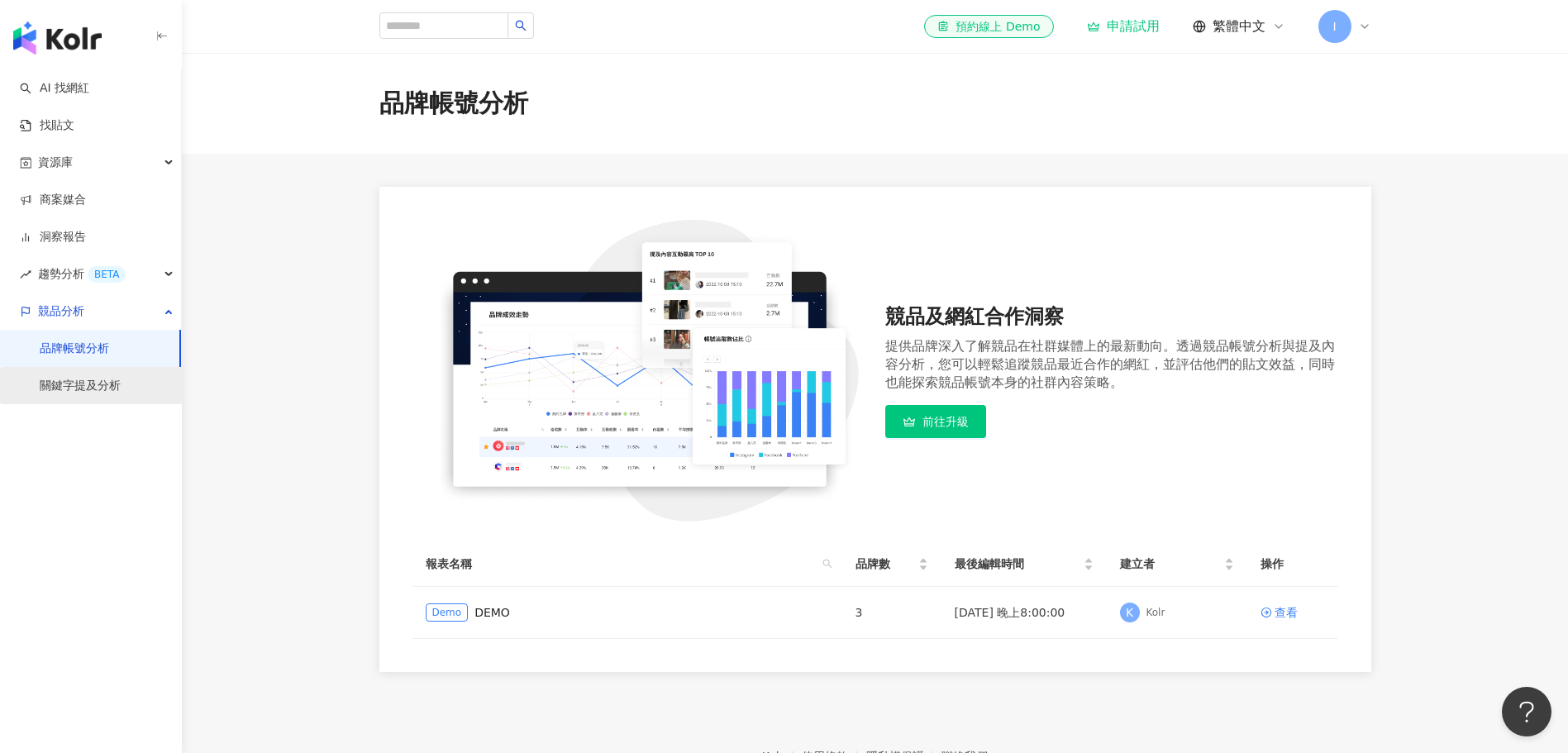
click at [96, 390] on link "關鍵字提及分析" at bounding box center [80, 386] width 81 height 16
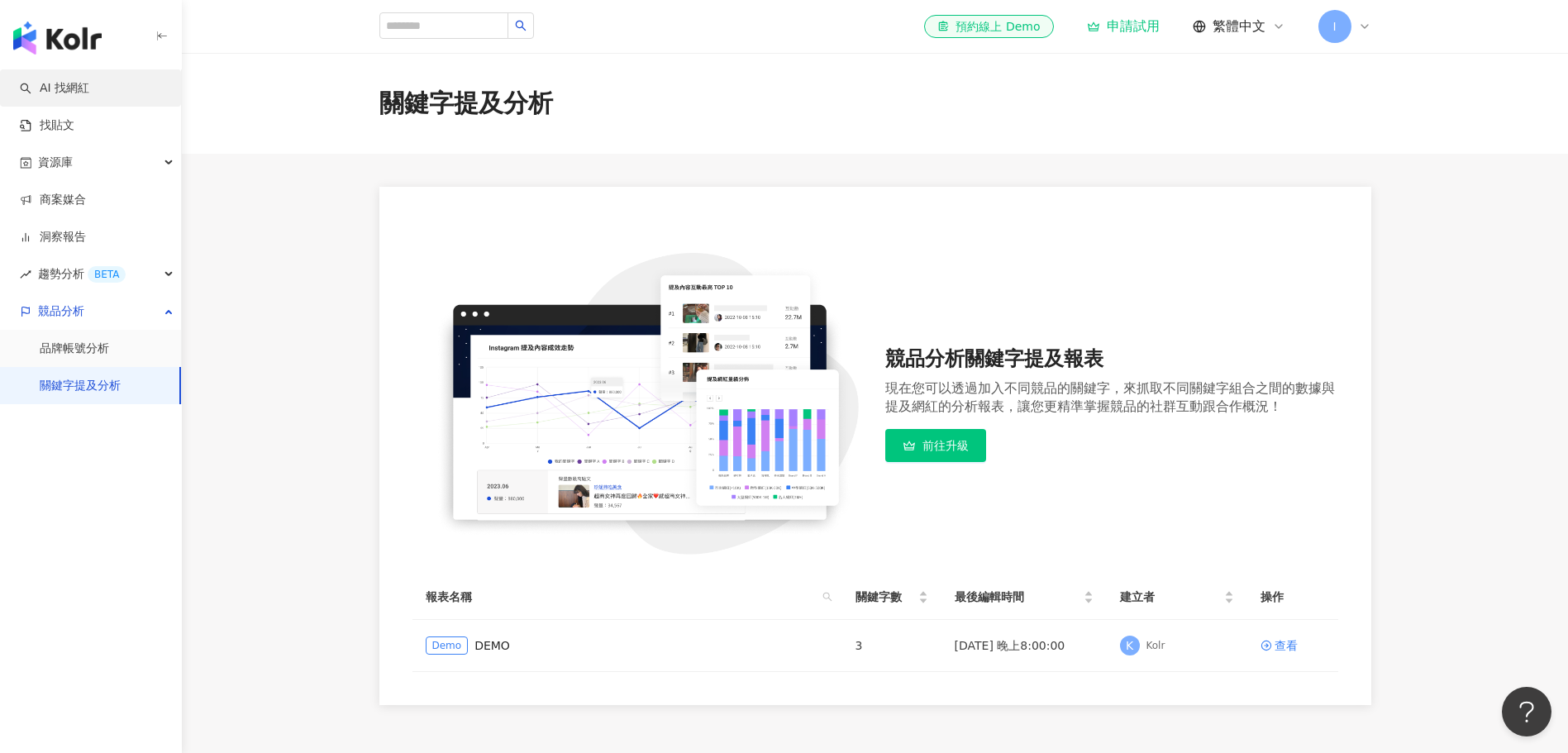
click at [80, 84] on link "AI 找網紅" at bounding box center [54, 89] width 70 height 16
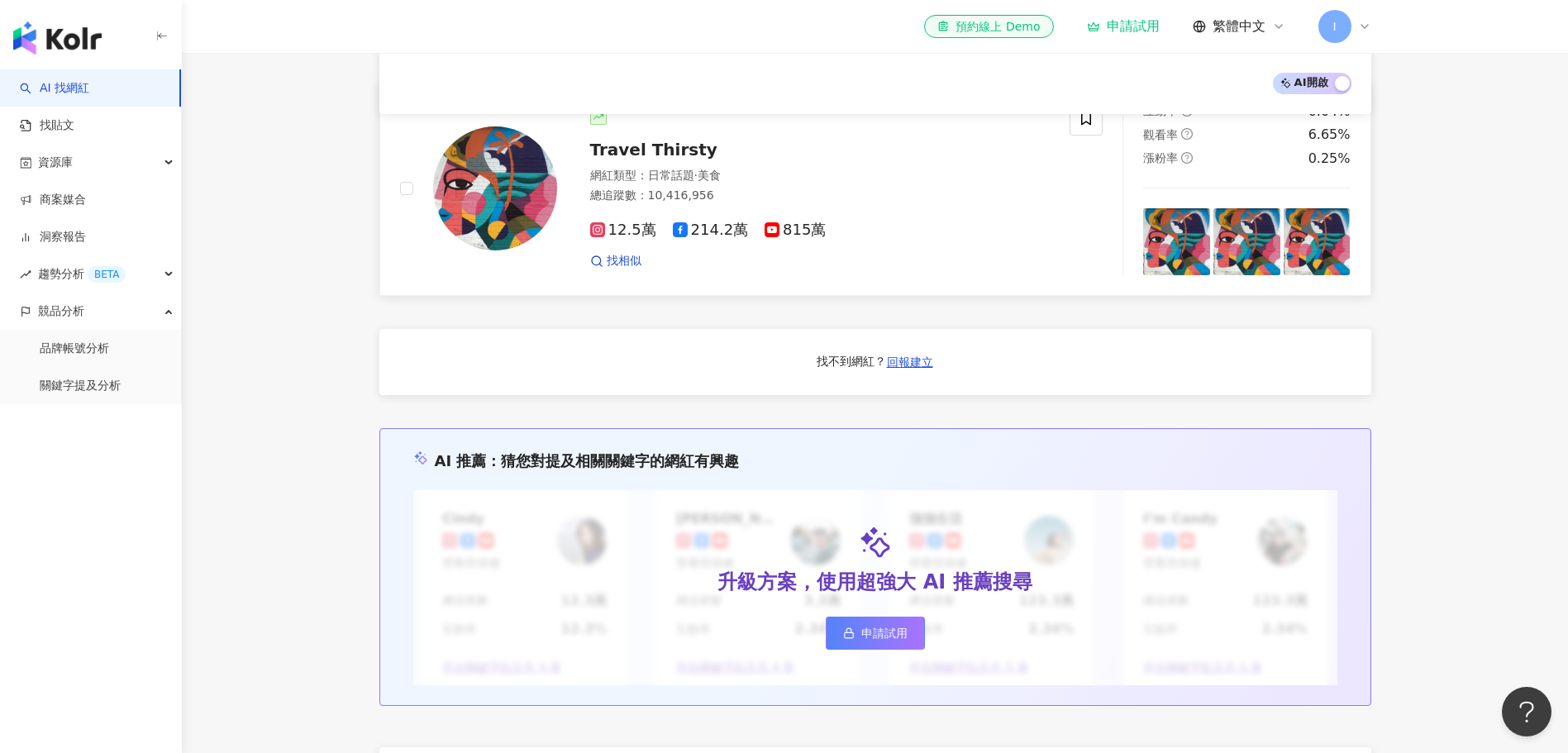
scroll to position [1157, 0]
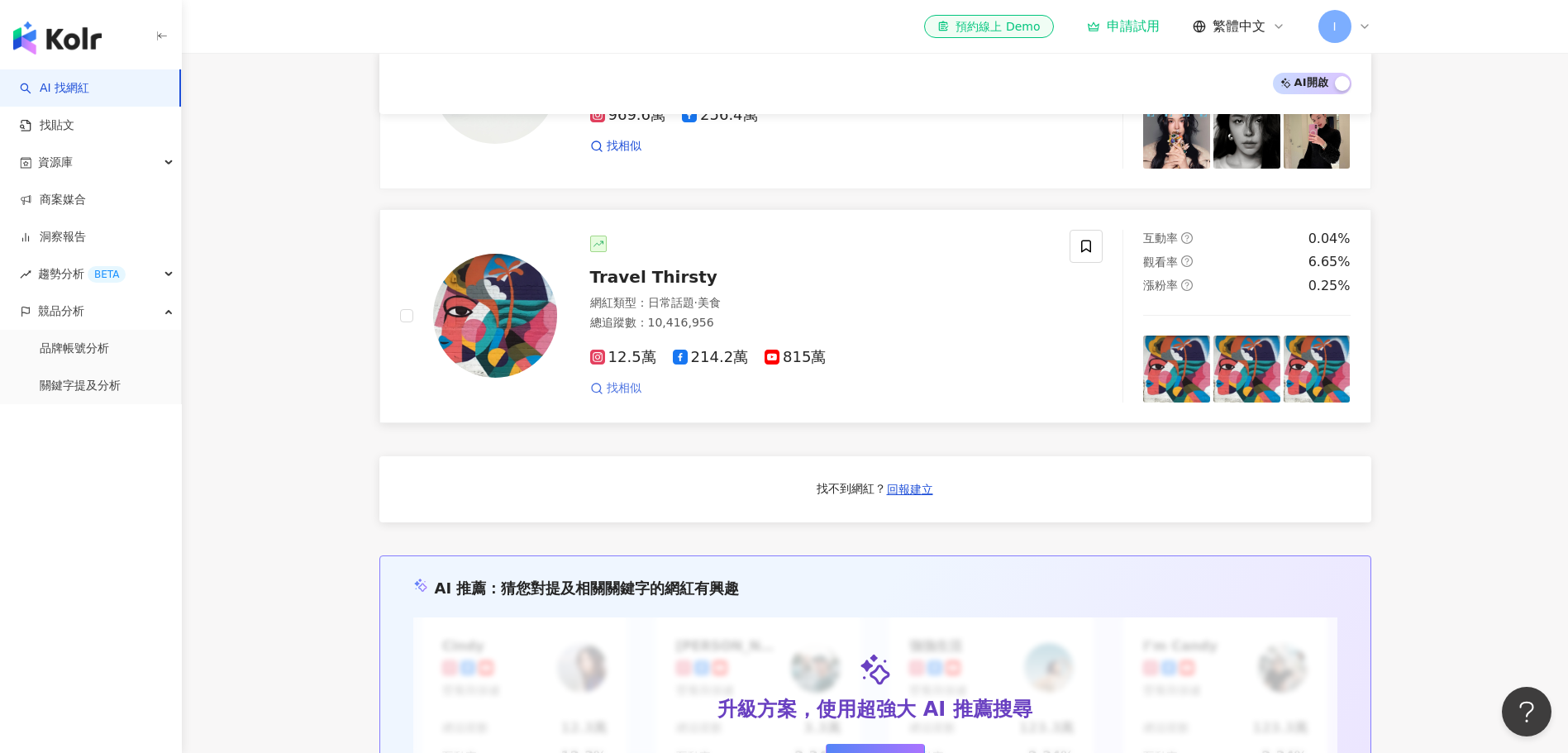
click at [625, 397] on span "找相似" at bounding box center [624, 389] width 34 height 16
